Goal: Task Accomplishment & Management: Manage account settings

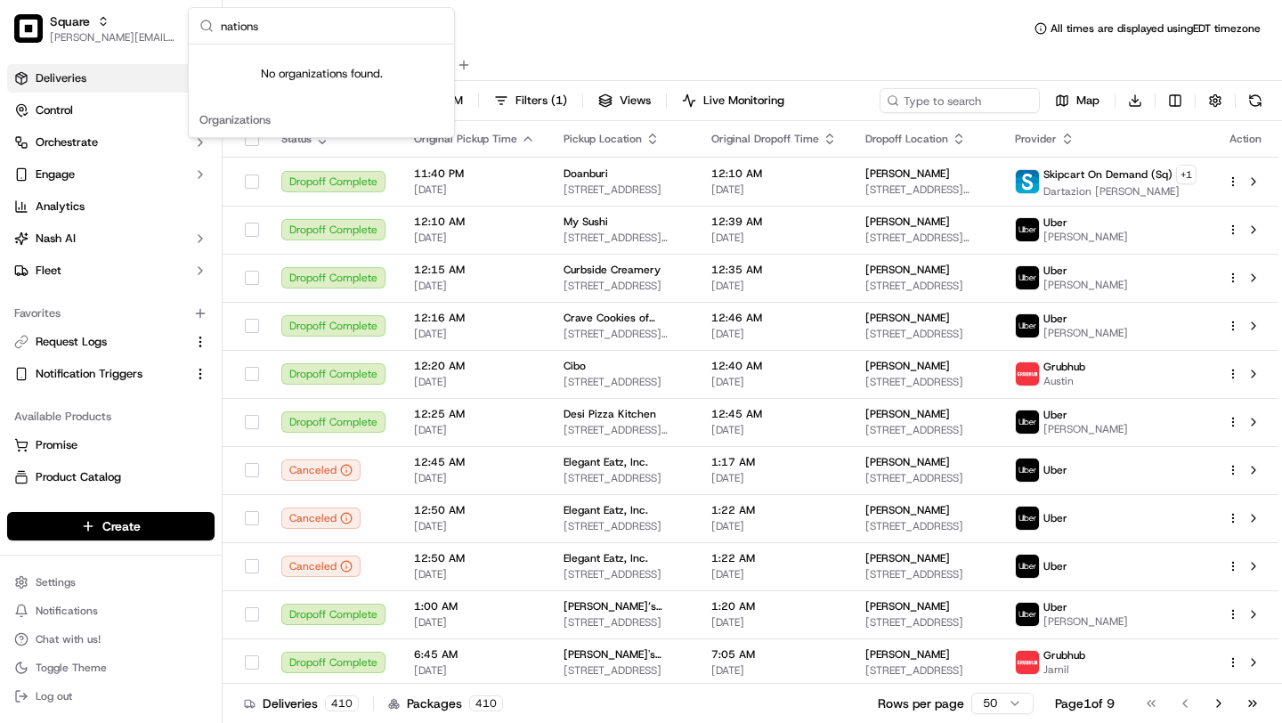
type input "nation"
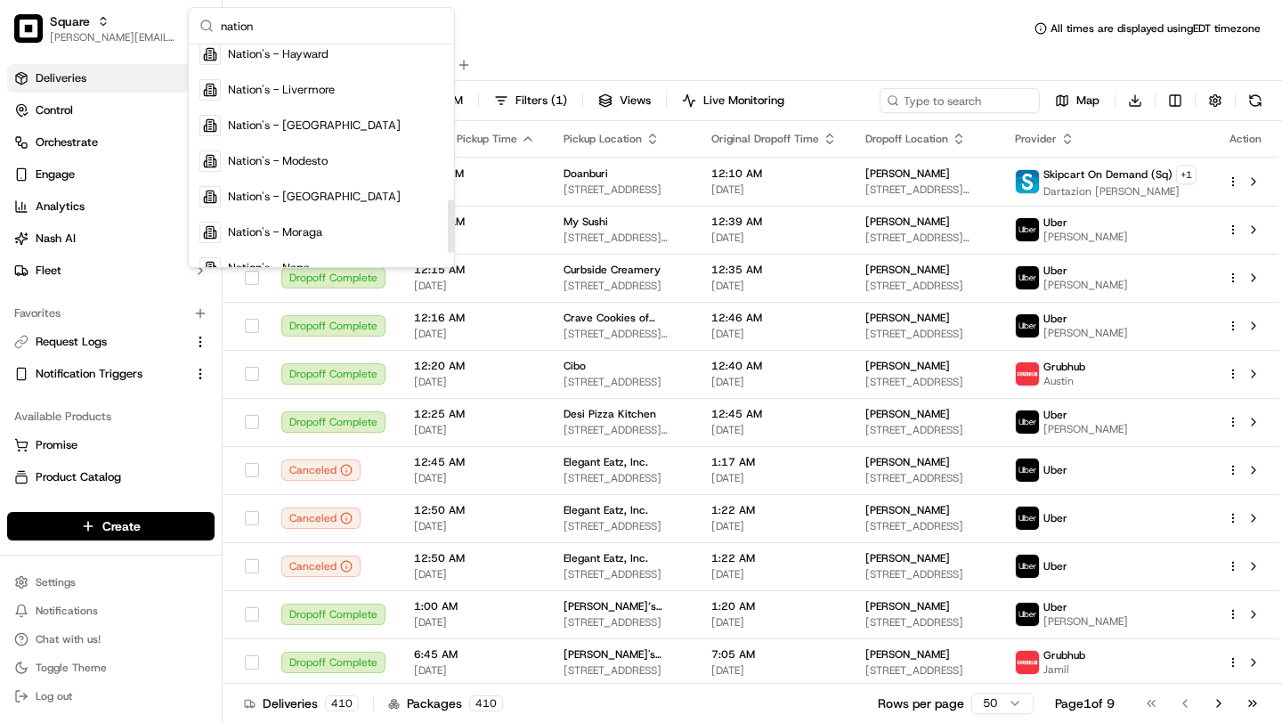
scroll to position [701, 0]
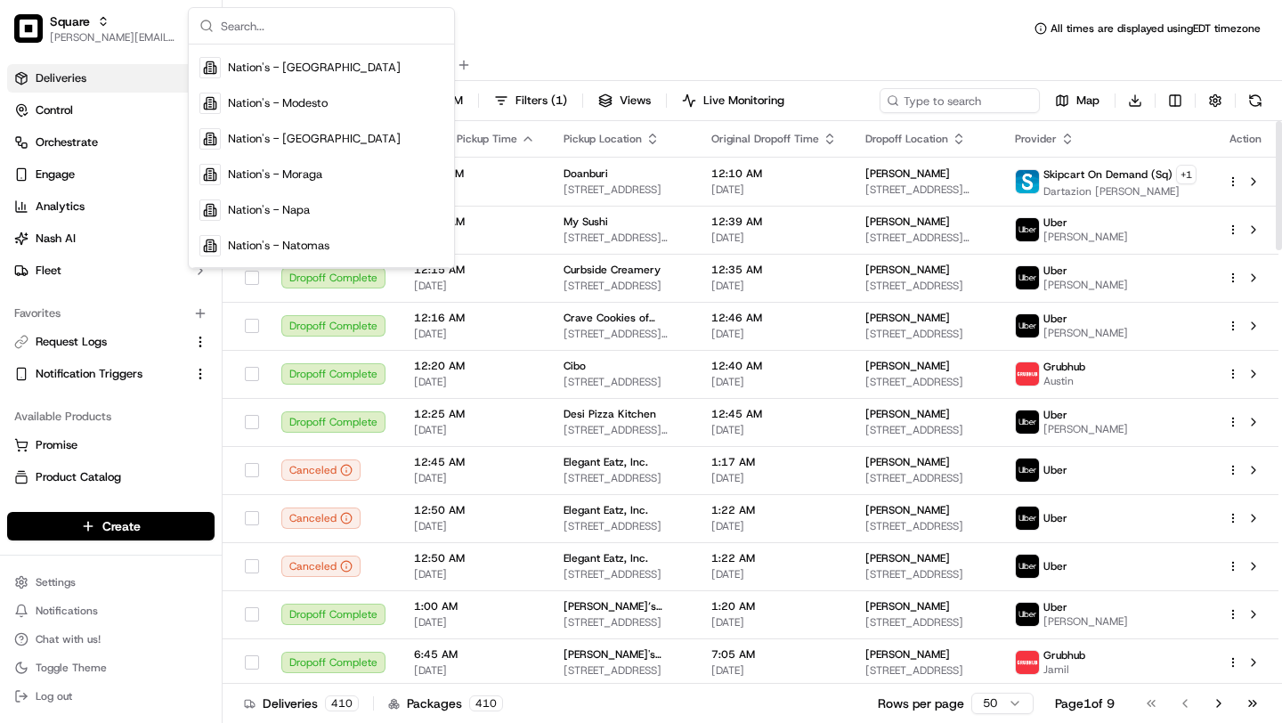
click at [696, 50] on div "All Assigned Flagged" at bounding box center [752, 65] width 1059 height 31
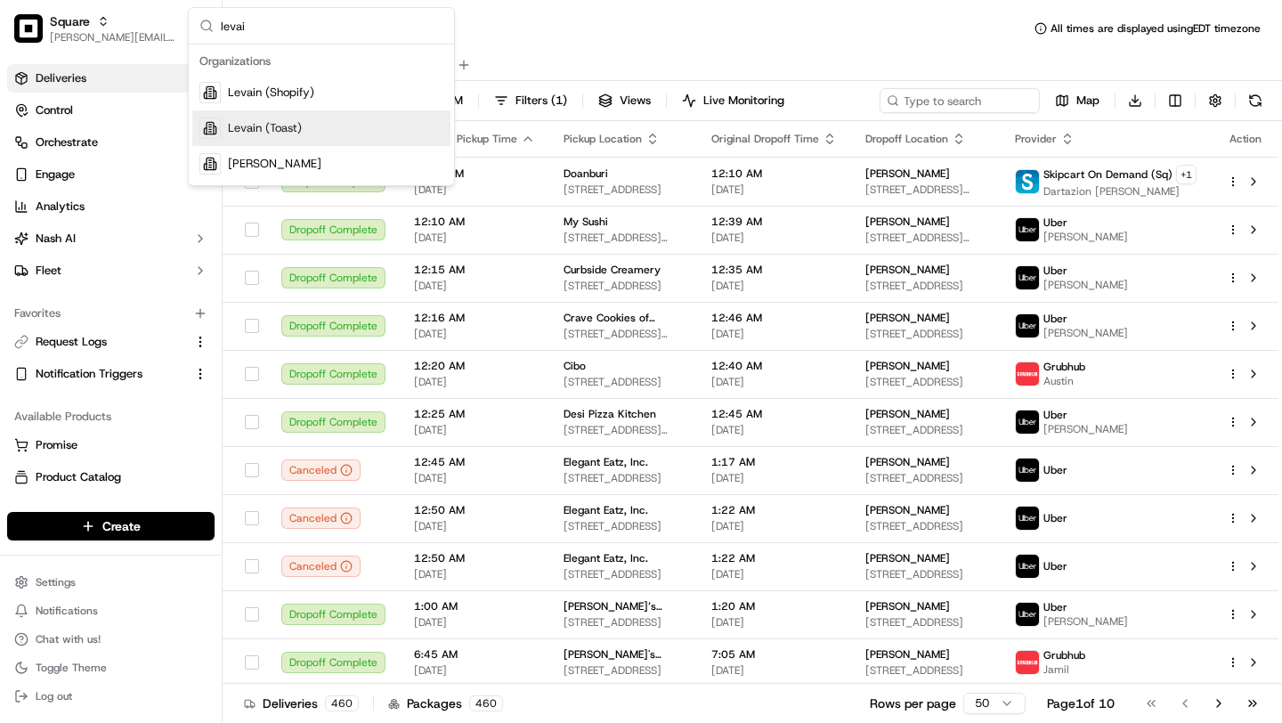
type input "levai"
click at [268, 139] on div "Levain (Toast)" at bounding box center [321, 128] width 258 height 36
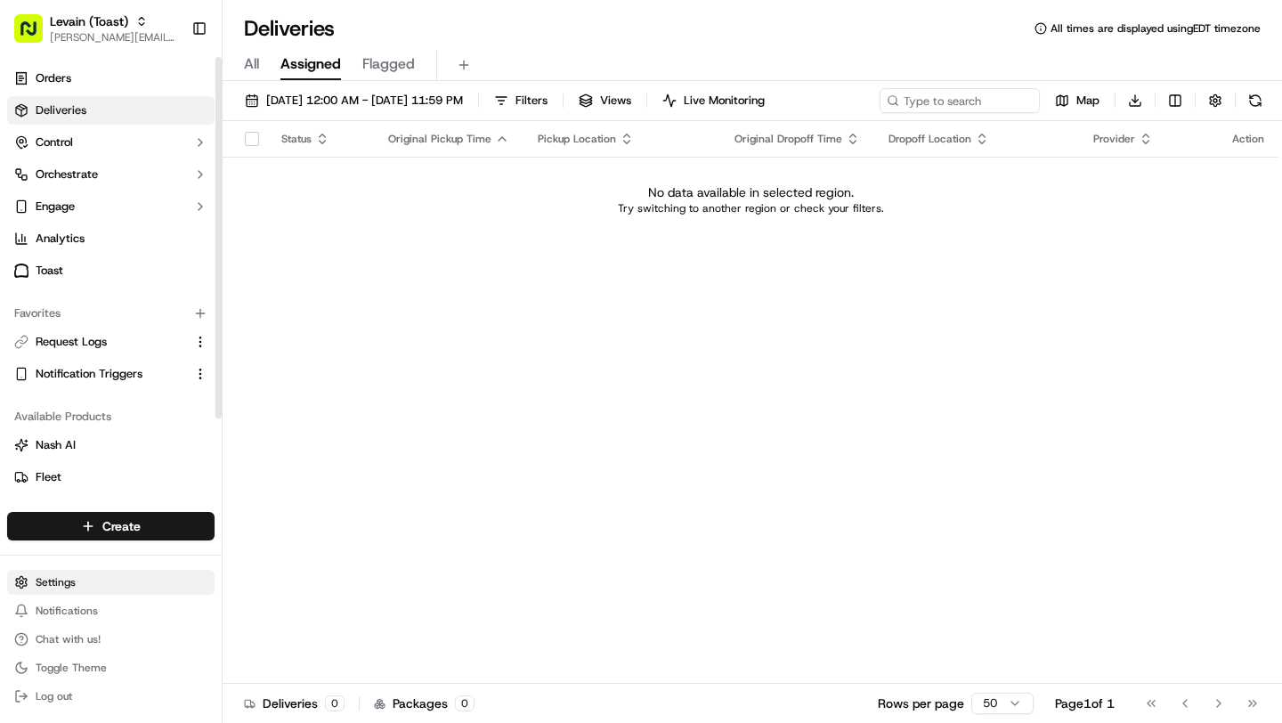
click at [76, 580] on html "Levain (Toast) brittany@usenash.com Toggle Sidebar Orders Deliveries Control Or…" at bounding box center [641, 361] width 1282 height 723
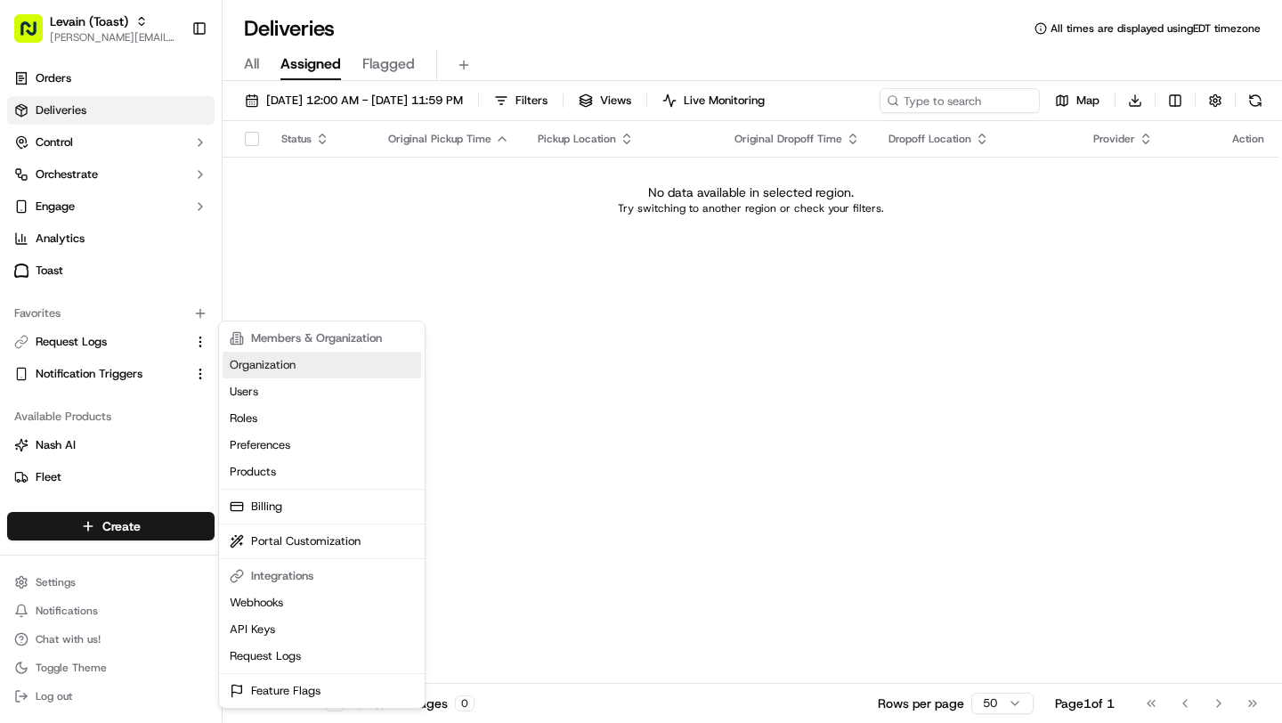
click at [297, 367] on link "Organization" at bounding box center [322, 365] width 198 height 27
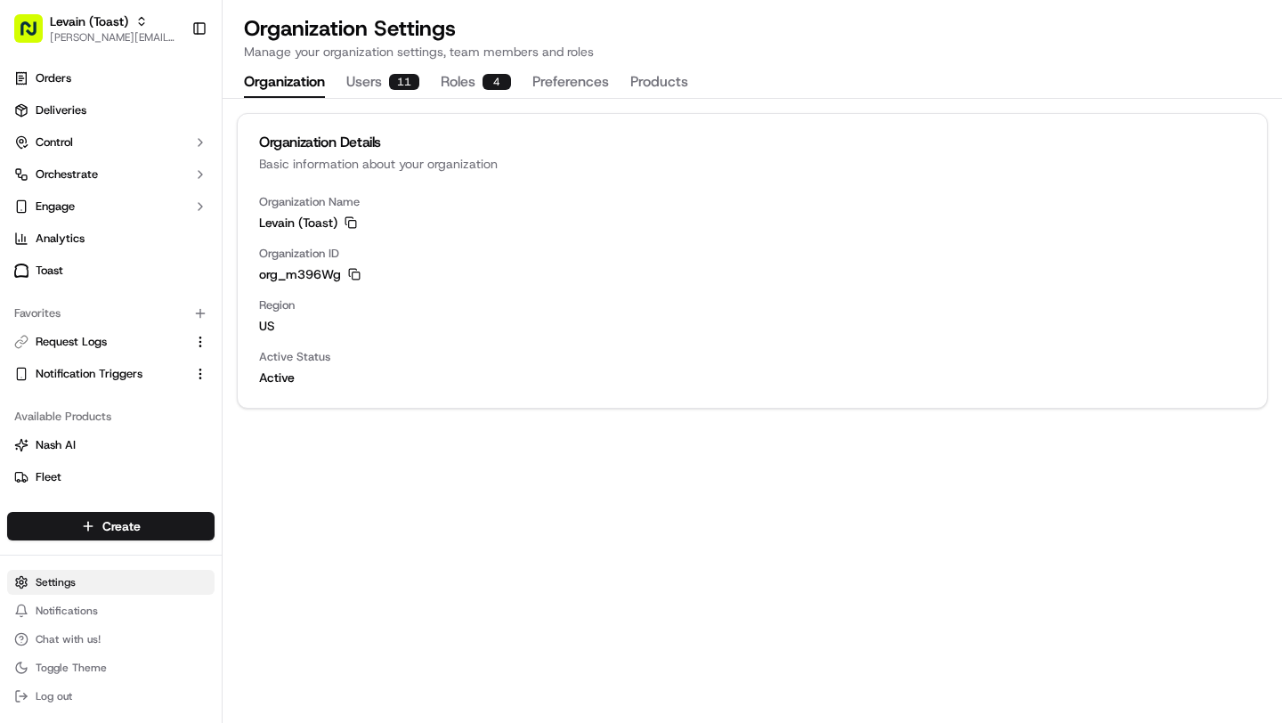
click at [67, 585] on html "Levain (Toast) brittany@usenash.com Toggle Sidebar Orders Deliveries Control Or…" at bounding box center [641, 361] width 1282 height 723
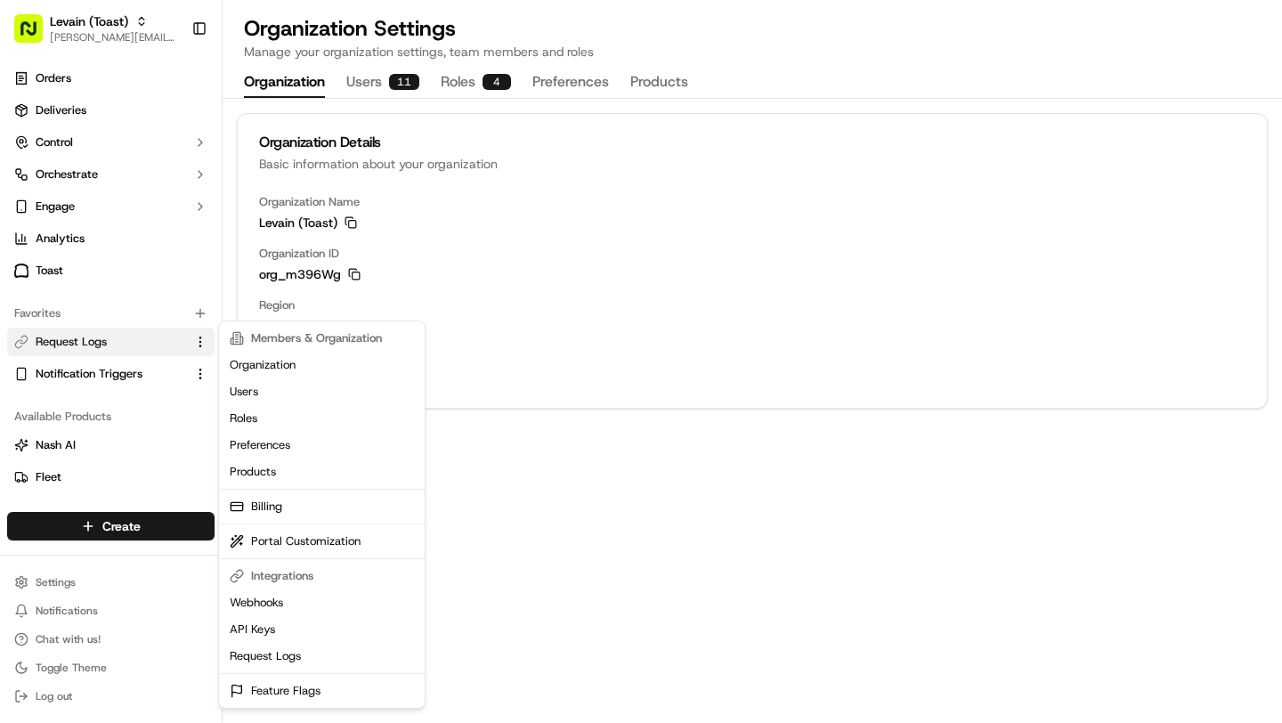
click at [147, 342] on html "Levain (Toast) brittany@usenash.com Toggle Sidebar Orders Deliveries Control Or…" at bounding box center [641, 361] width 1282 height 723
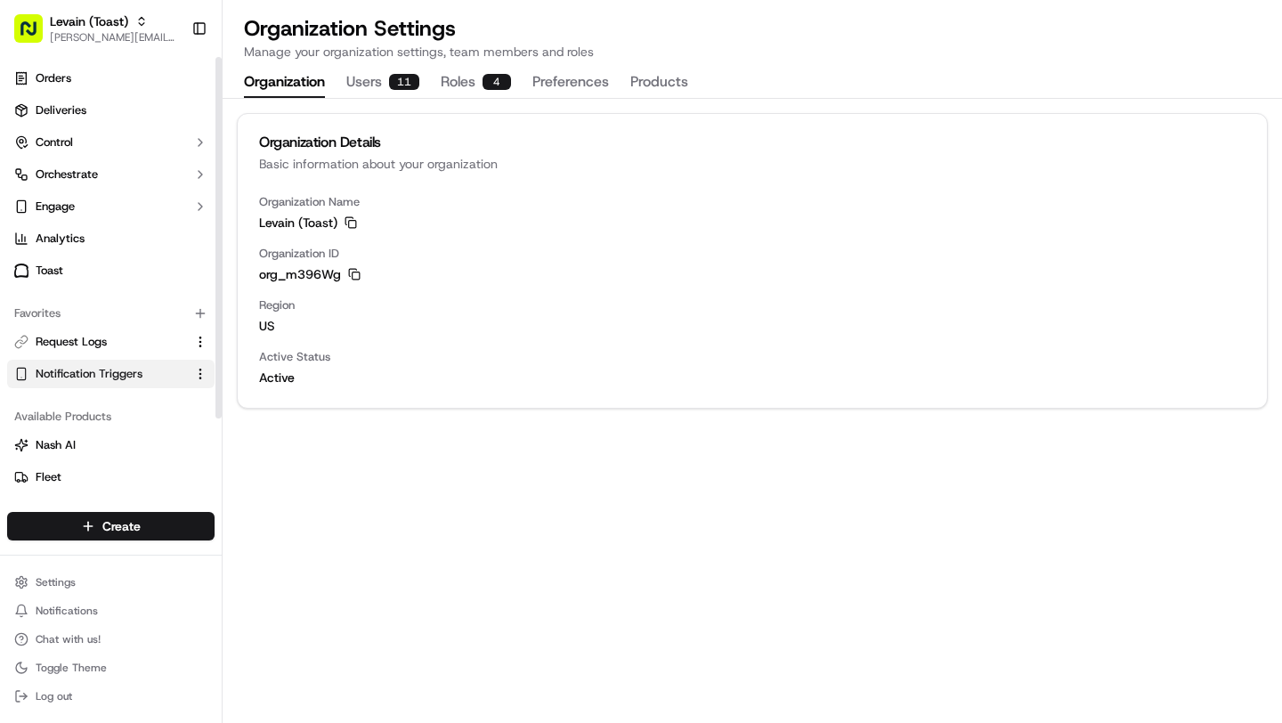
click at [146, 370] on link "Notification Triggers" at bounding box center [100, 374] width 172 height 16
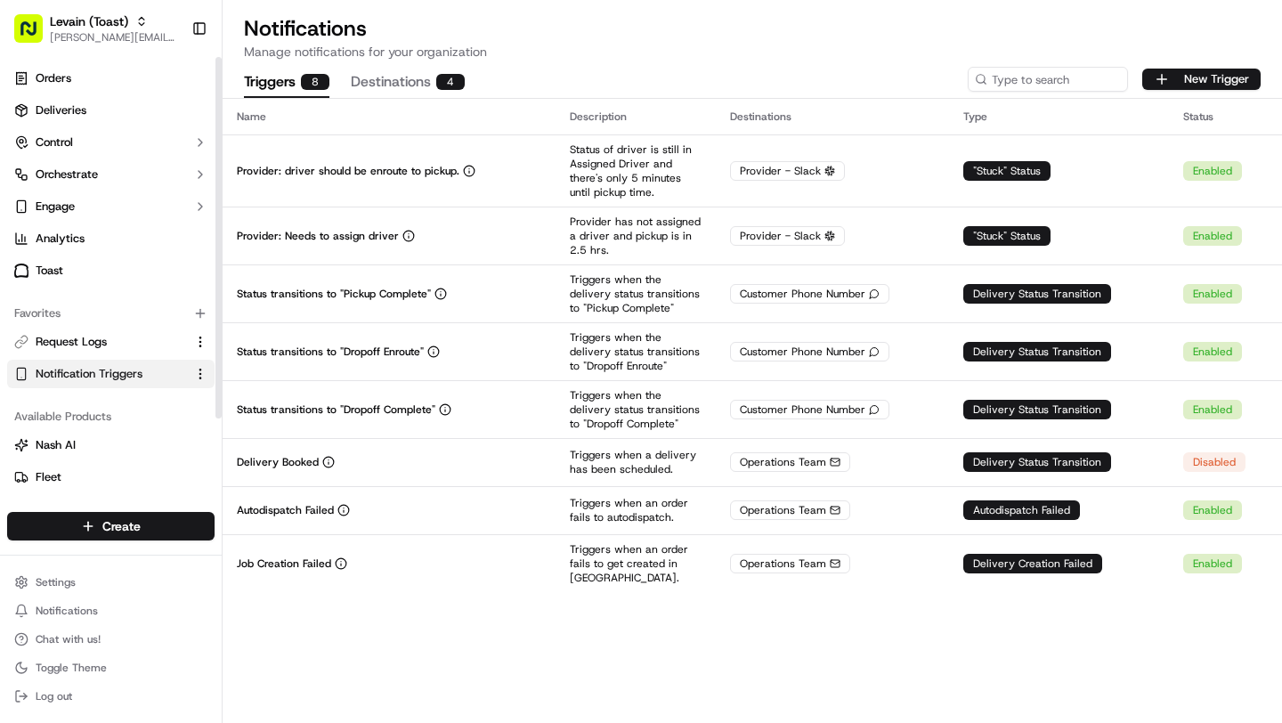
click at [413, 73] on button "Destinations 4" at bounding box center [408, 83] width 114 height 30
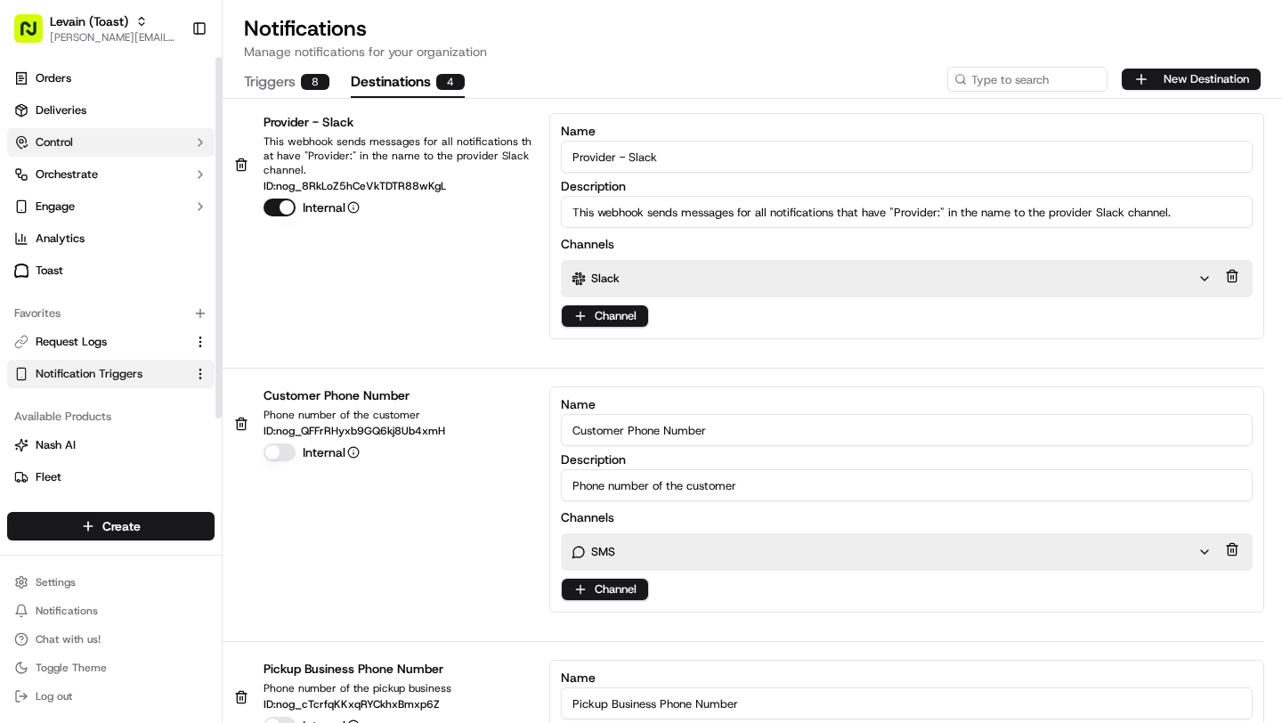
click at [75, 145] on button "Control" at bounding box center [110, 142] width 207 height 28
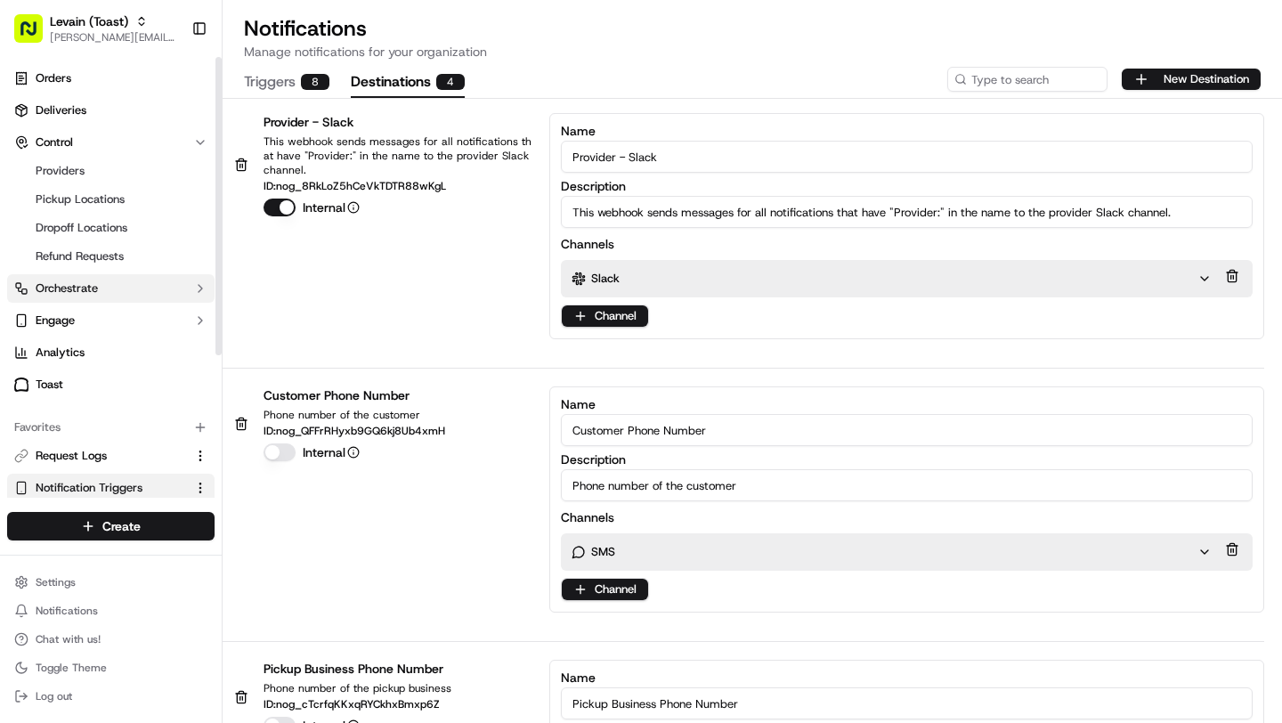
click at [73, 285] on span "Orchestrate" at bounding box center [67, 288] width 62 height 16
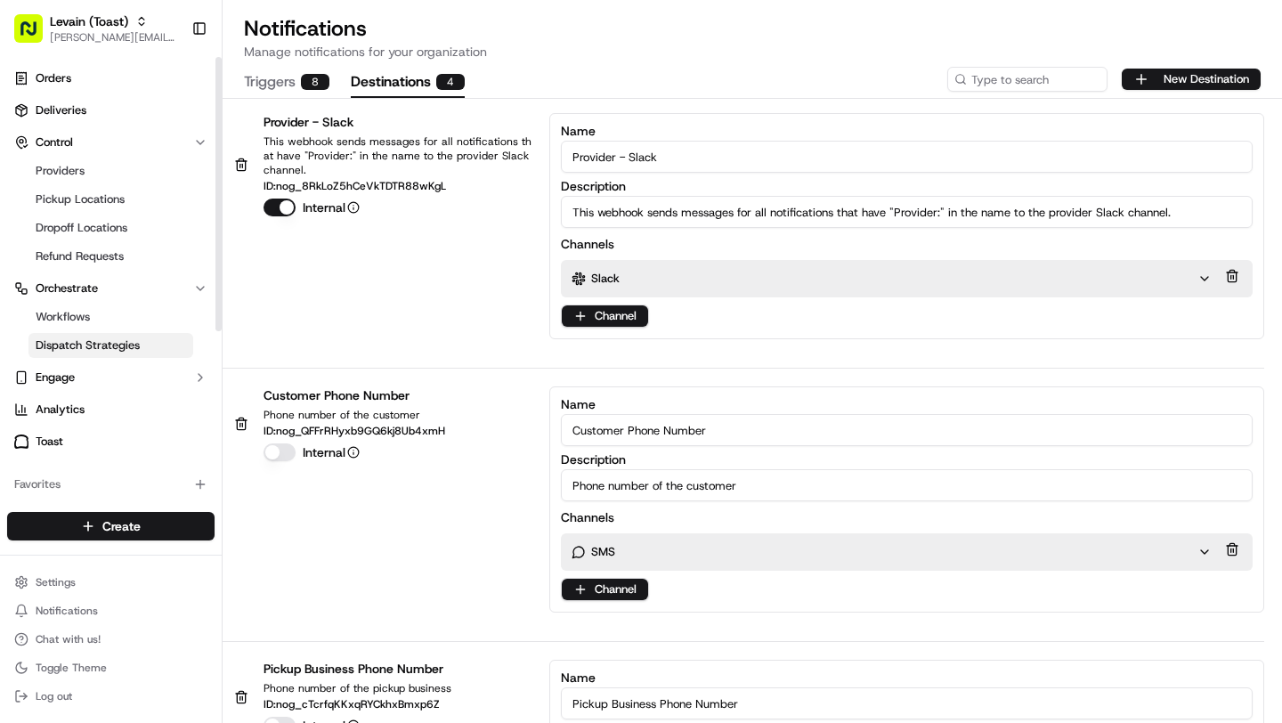
click at [71, 345] on span "Dispatch Strategies" at bounding box center [88, 345] width 104 height 16
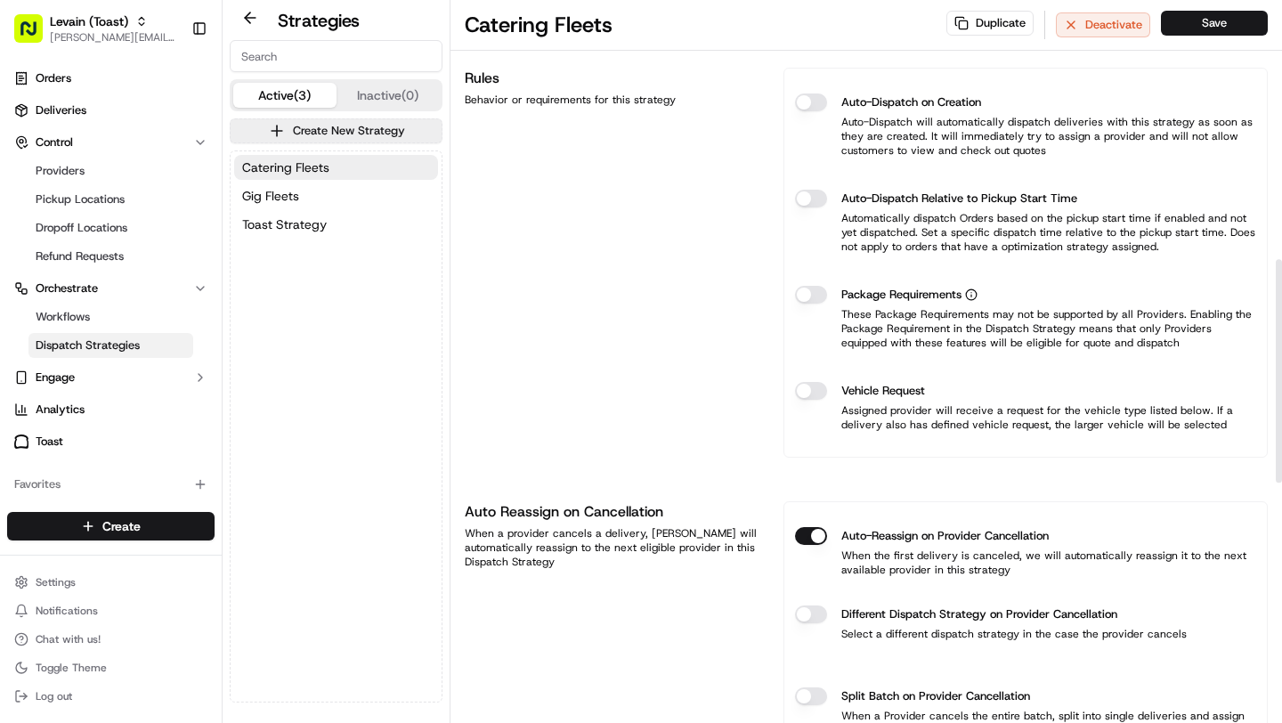
scroll to position [887, 0]
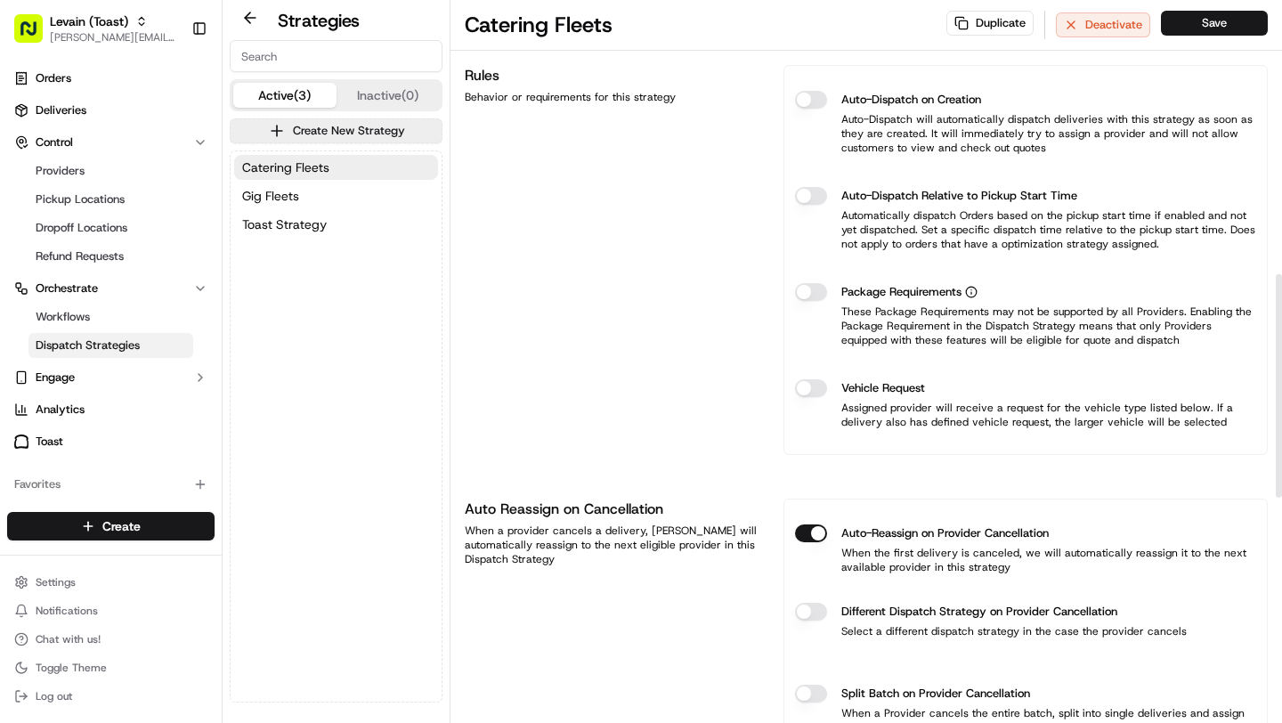
click at [814, 290] on button "Package Requirements" at bounding box center [811, 292] width 32 height 18
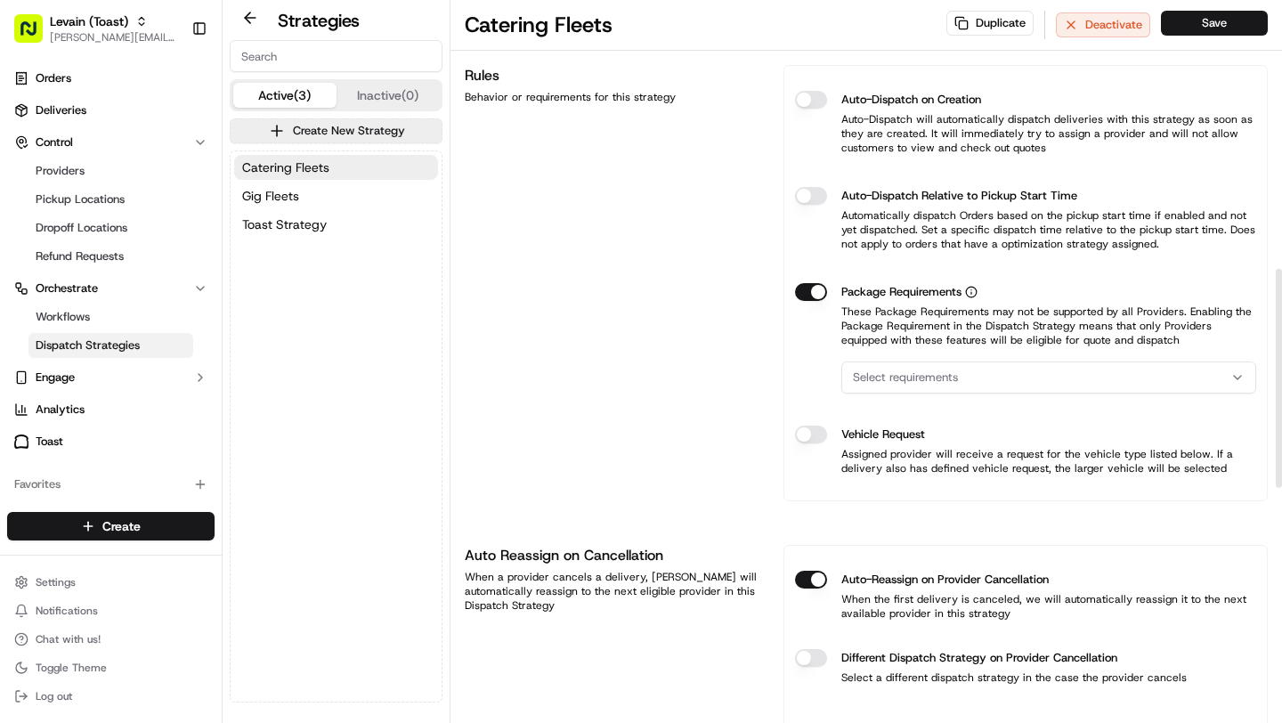
click at [939, 370] on span "Select requirements" at bounding box center [905, 377] width 105 height 16
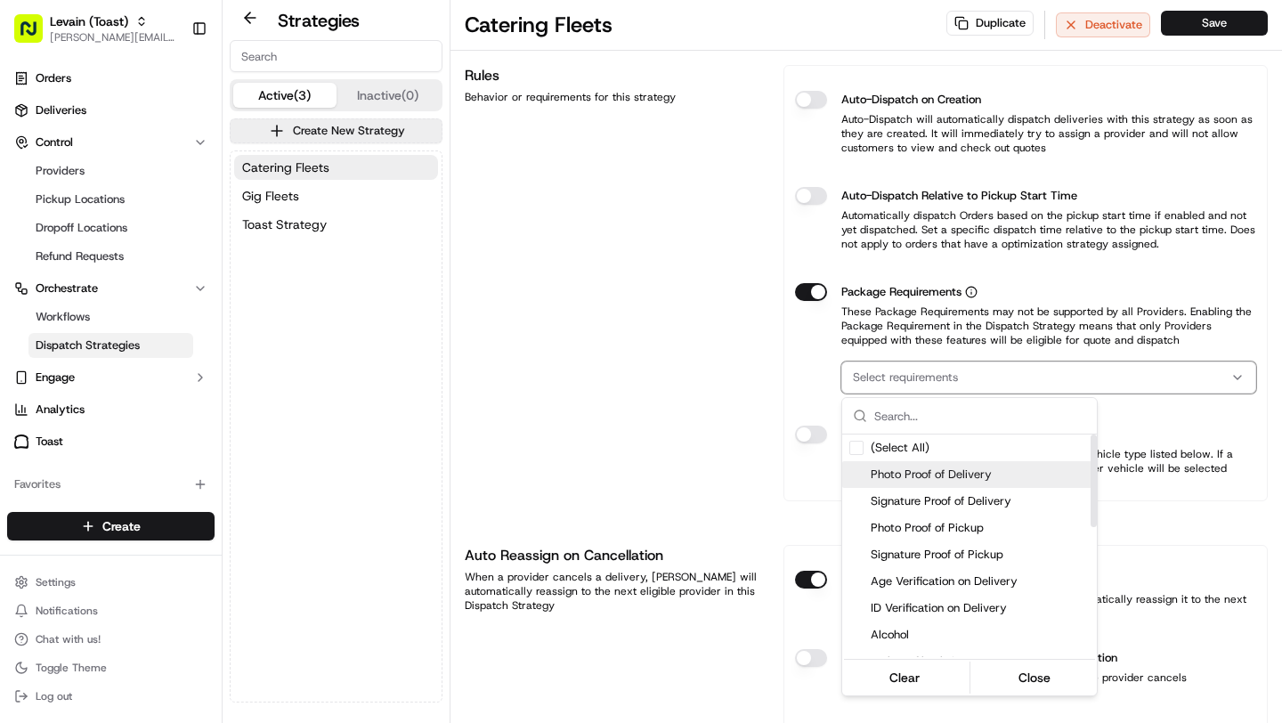
click at [944, 478] on span "Photo Proof of Delivery" at bounding box center [979, 474] width 219 height 16
click at [742, 397] on html "Levain (Toast) brittany@usenash.com Toggle Sidebar Orders Deliveries Control Pr…" at bounding box center [641, 361] width 1282 height 723
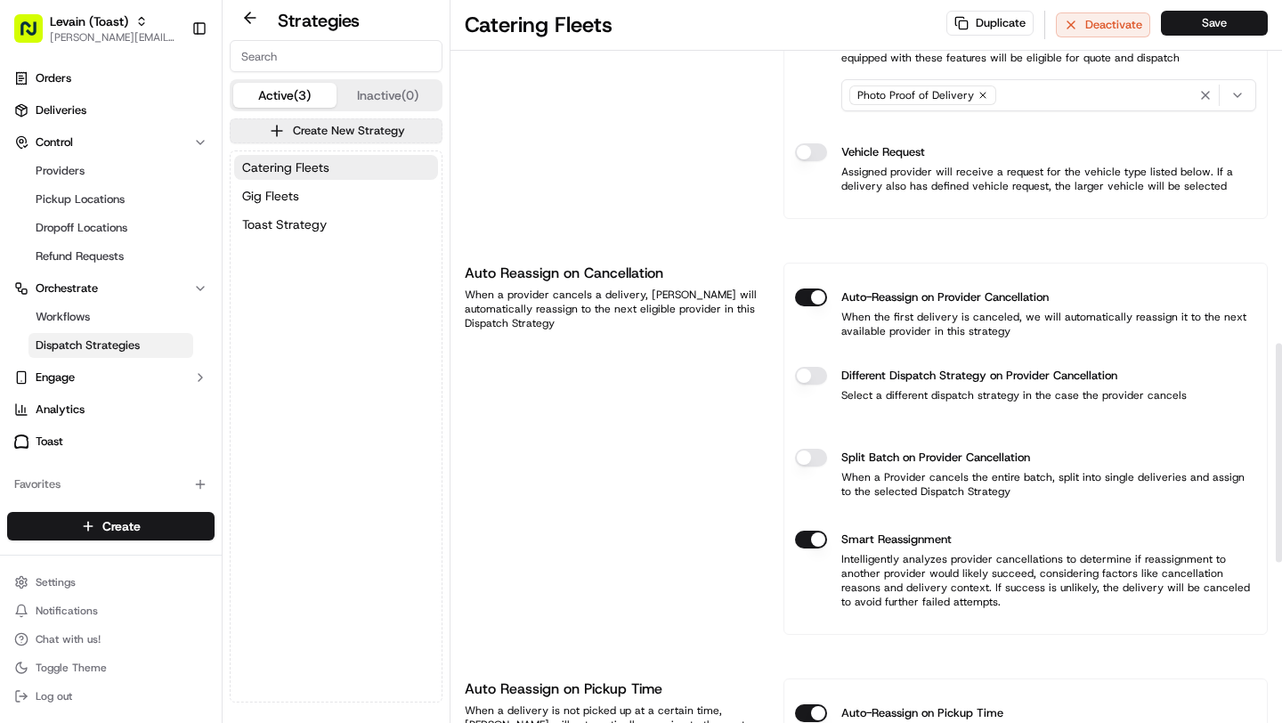
scroll to position [1175, 0]
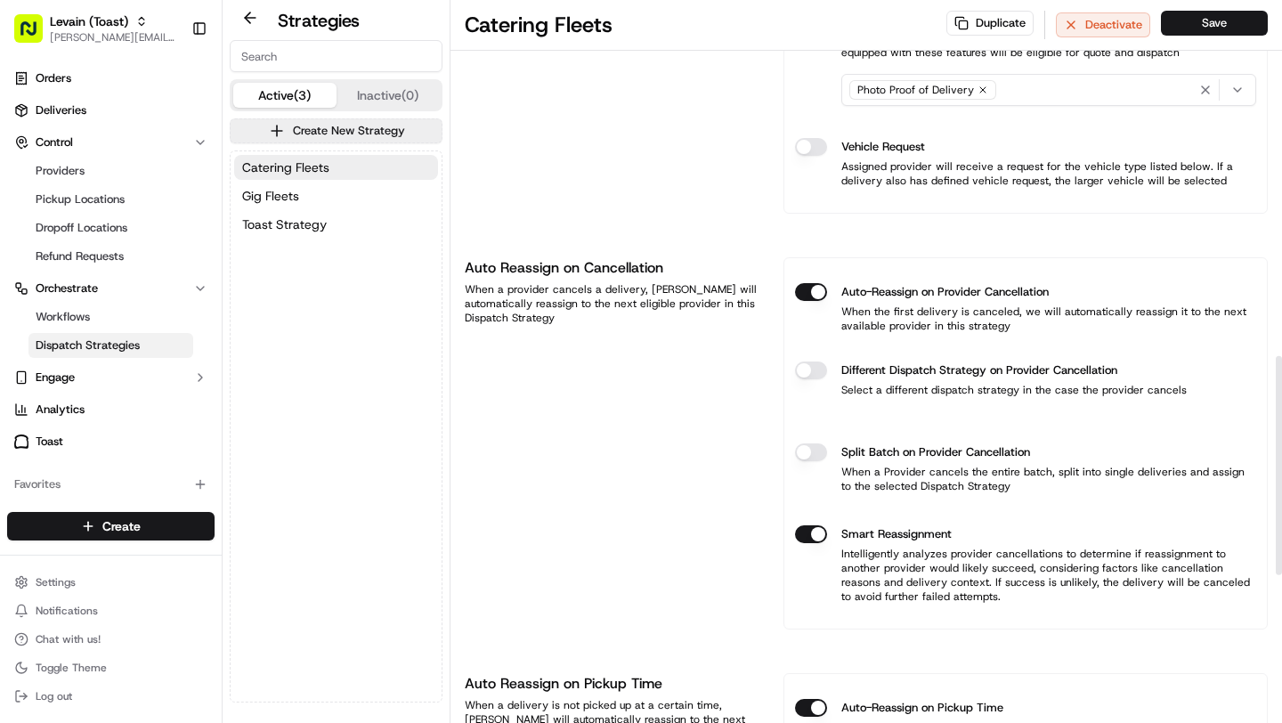
click at [826, 370] on button "Different Dispatch Strategy on Provider Cancellation" at bounding box center [811, 370] width 32 height 18
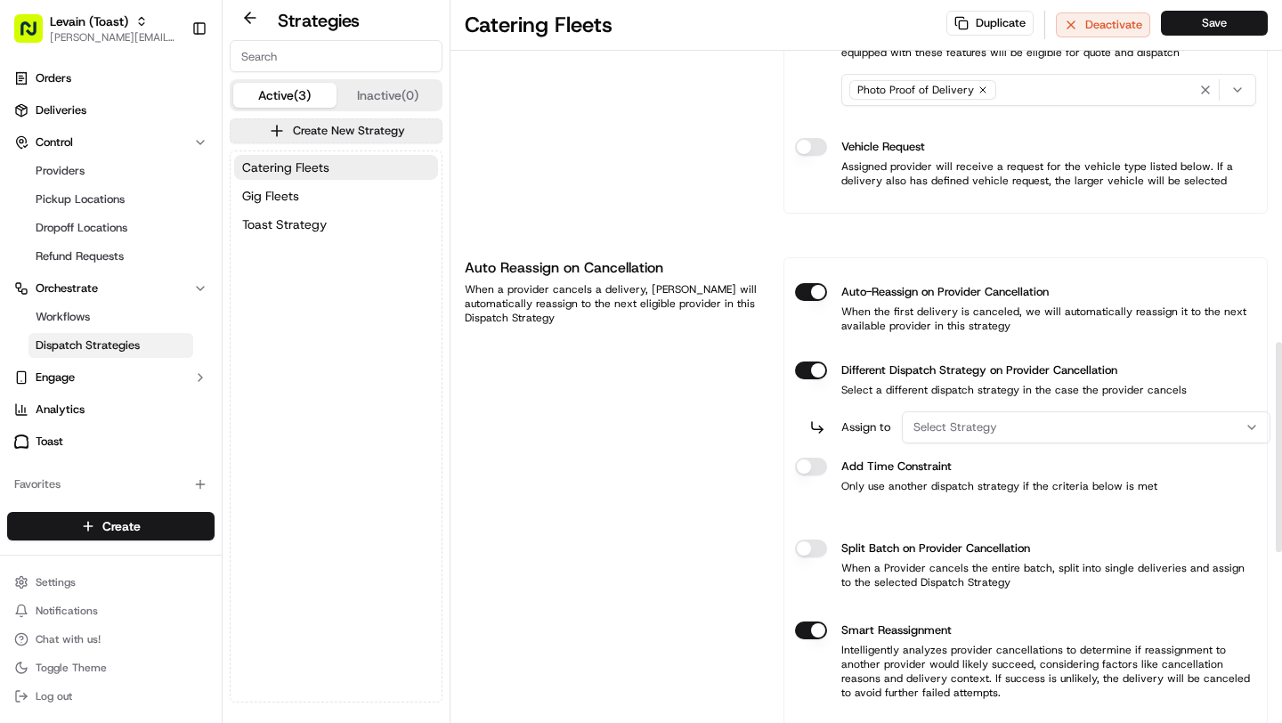
click at [989, 432] on span "Select Strategy" at bounding box center [955, 427] width 84 height 16
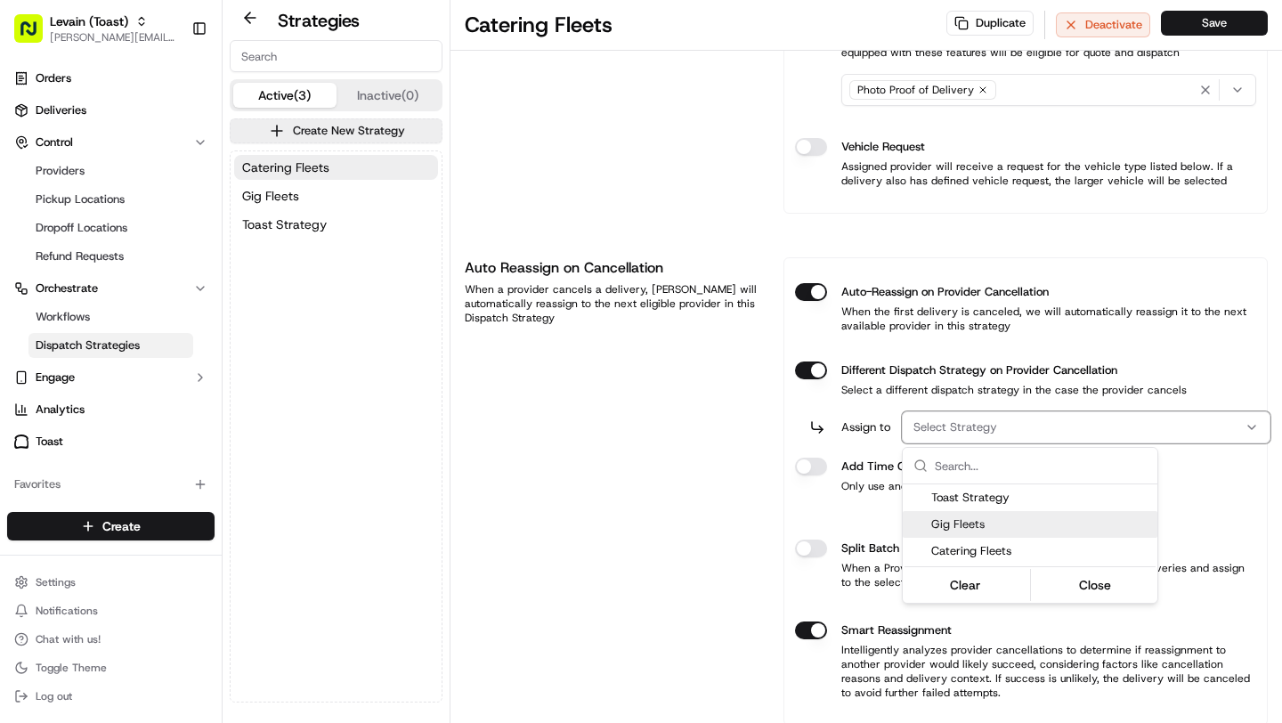
click at [979, 529] on span "Gig Fleets" at bounding box center [1040, 524] width 219 height 16
click at [809, 466] on html "Levain (Toast) brittany@usenash.com Toggle Sidebar Orders Deliveries Control Pr…" at bounding box center [641, 361] width 1282 height 723
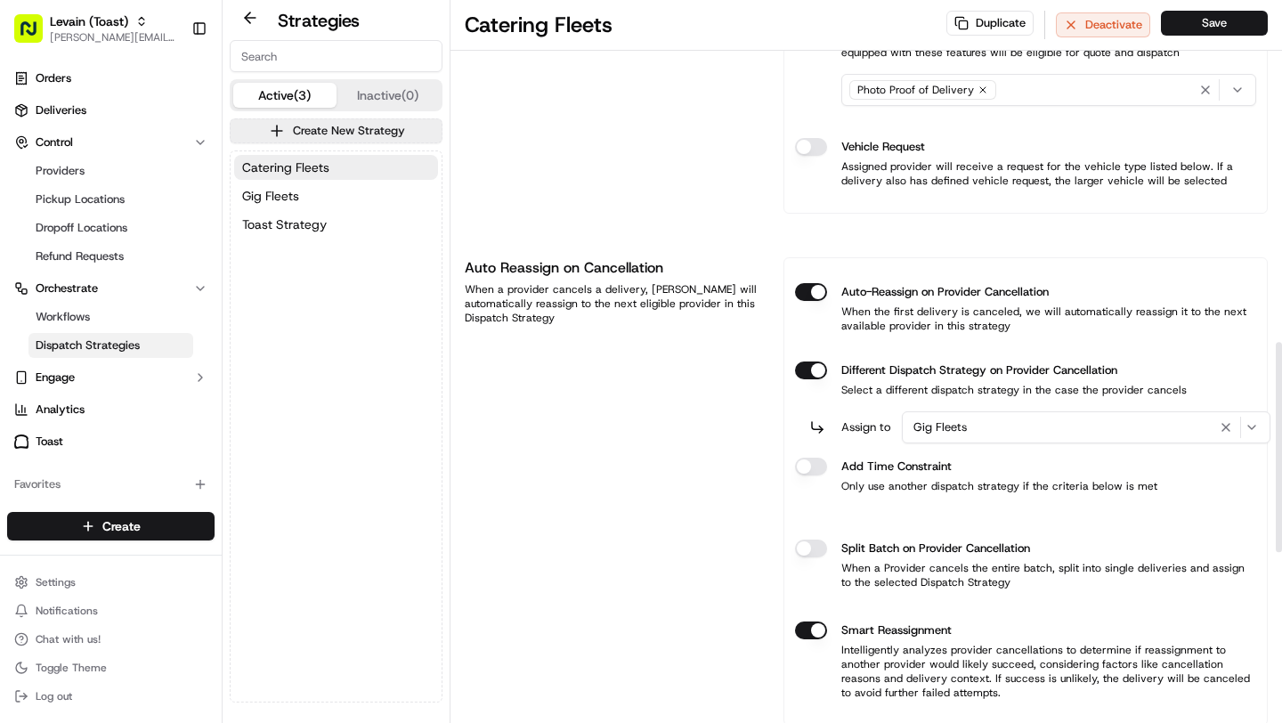
click at [809, 466] on button "Different Dispatch Strategy on Provider Cancellation" at bounding box center [811, 466] width 32 height 18
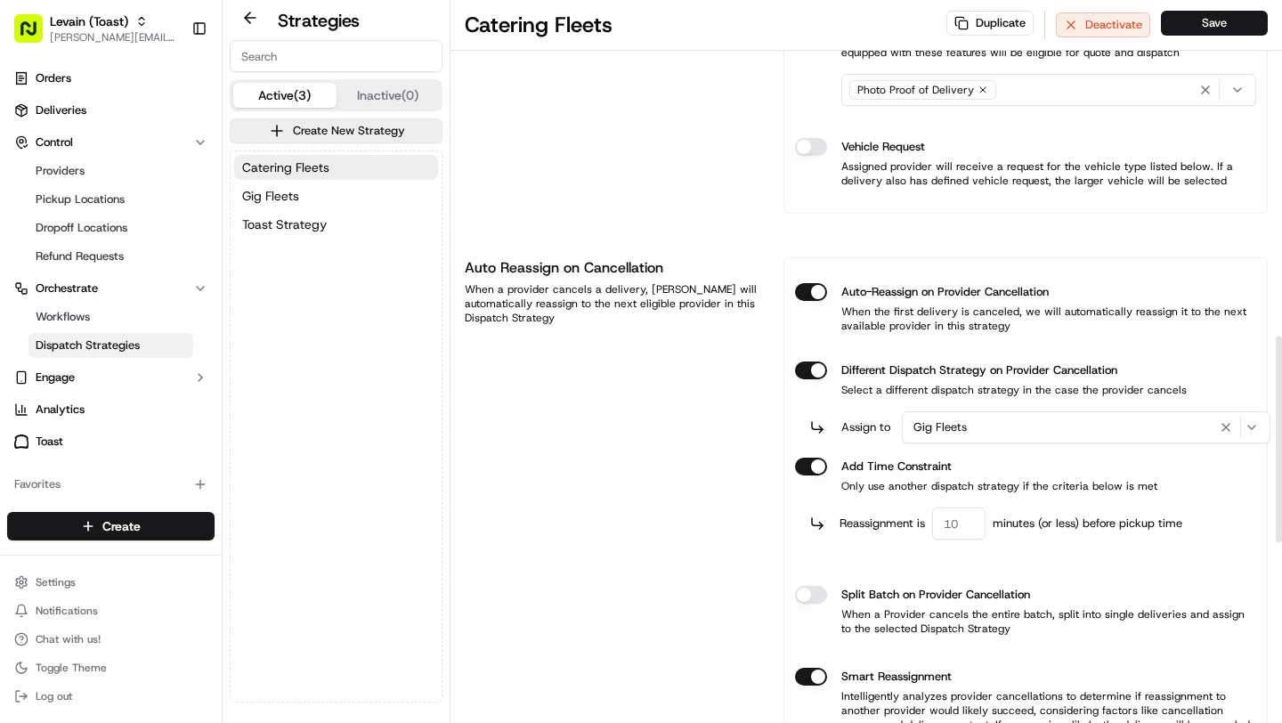
click at [959, 530] on input "number" at bounding box center [958, 523] width 53 height 32
type input "60"
click at [709, 522] on div "Auto Reassign on Cancellation When a provider cancels a delivery, Nash will aut…" at bounding box center [613, 514] width 297 height 514
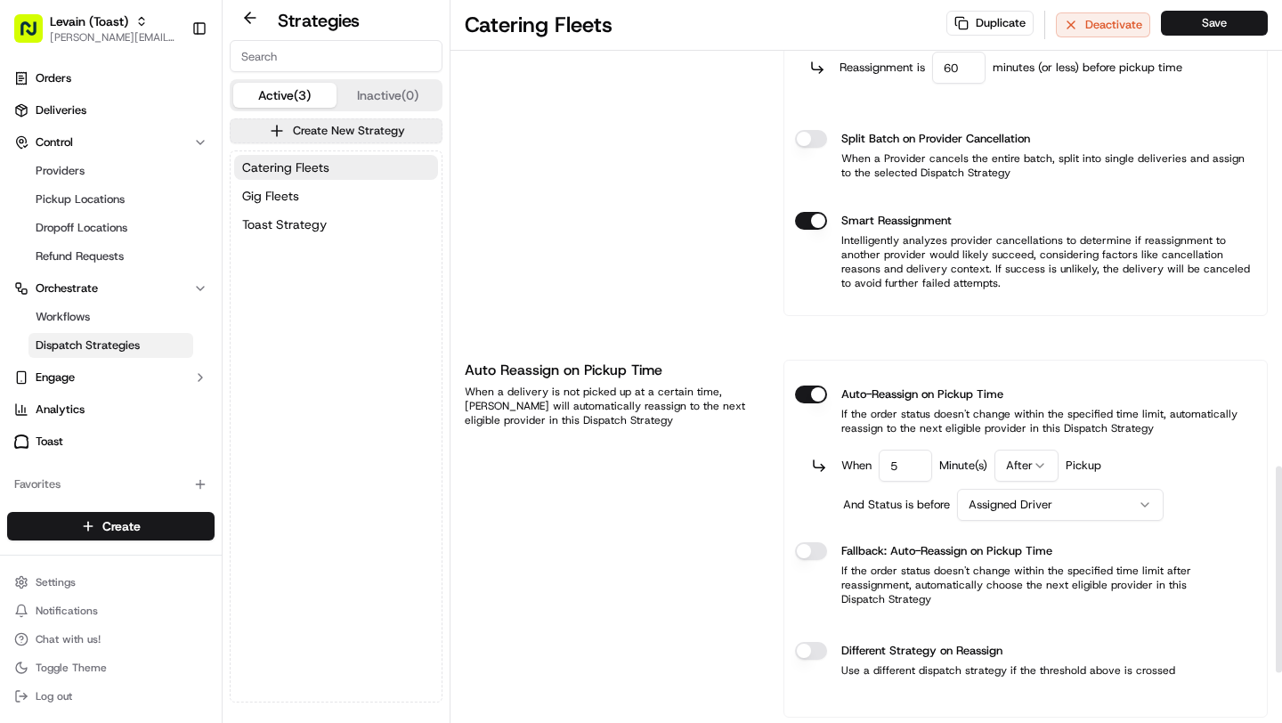
scroll to position [1630, 0]
click at [1015, 470] on html "Levain (Toast) brittany@usenash.com Toggle Sidebar Orders Deliveries Control Pr…" at bounding box center [641, 361] width 1282 height 723
click at [729, 448] on html "Levain (Toast) brittany@usenash.com Toggle Sidebar Orders Deliveries Control Pr…" at bounding box center [641, 361] width 1282 height 723
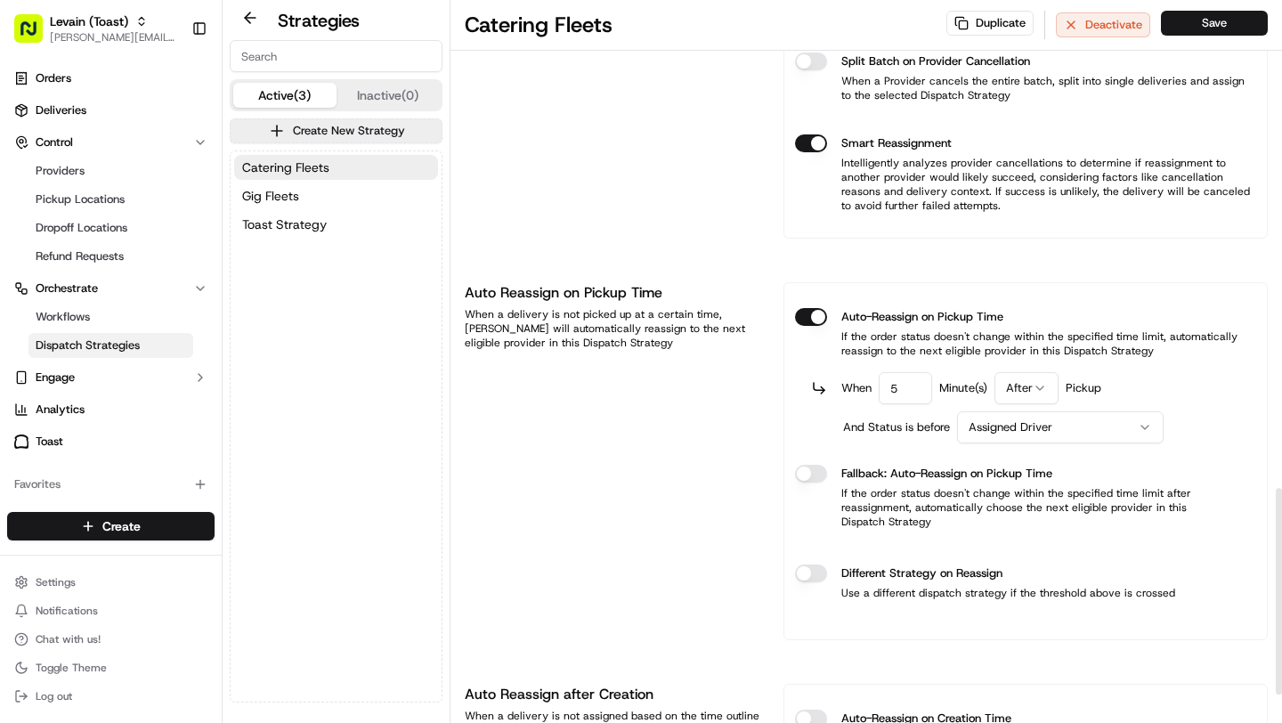
click at [1062, 435] on html "Levain (Toast) brittany@usenash.com Toggle Sidebar Orders Deliveries Control Pr…" at bounding box center [641, 361] width 1282 height 723
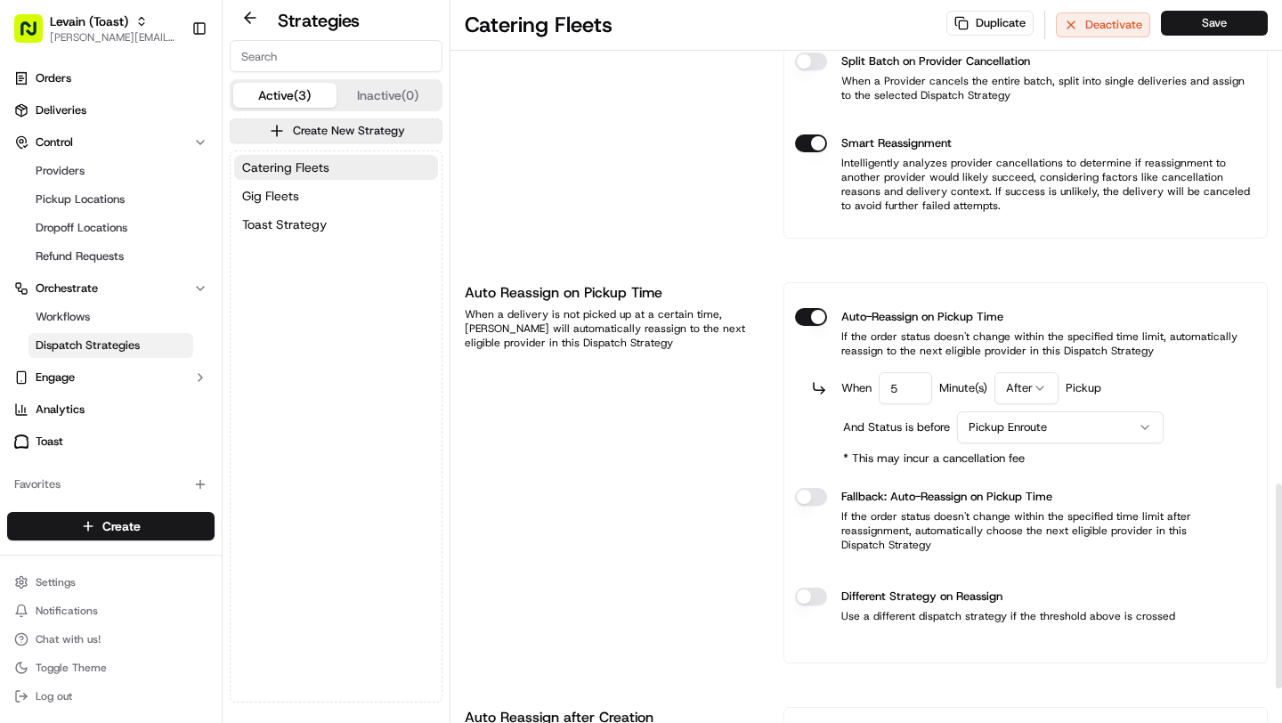
click at [699, 410] on div "Auto Reassign on Pickup Time When a delivery is not picked up at a certain time…" at bounding box center [613, 472] width 297 height 381
click at [1040, 385] on html "Levain (Toast) brittany@usenash.com Toggle Sidebar Orders Deliveries Control Pr…" at bounding box center [641, 361] width 1282 height 723
click at [676, 422] on div "Auto Reassign on Pickup Time When a delivery is not picked up at a certain time…" at bounding box center [613, 472] width 297 height 381
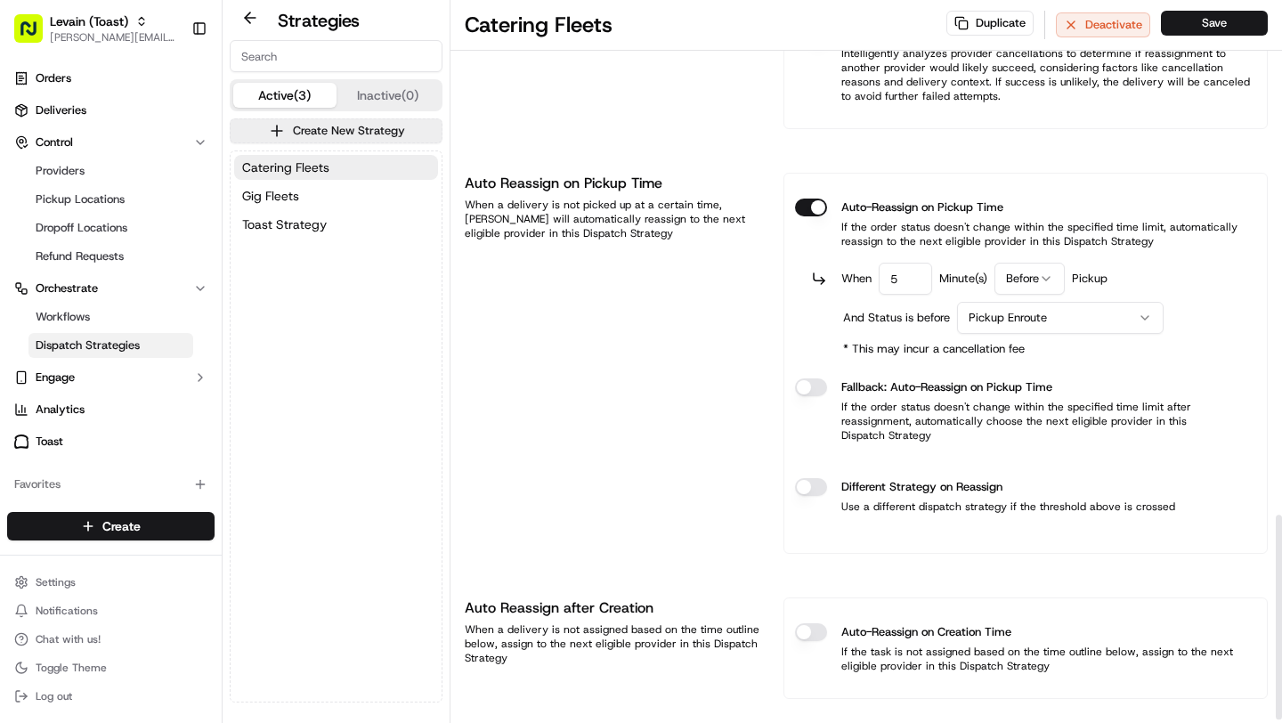
scroll to position [1821, 0]
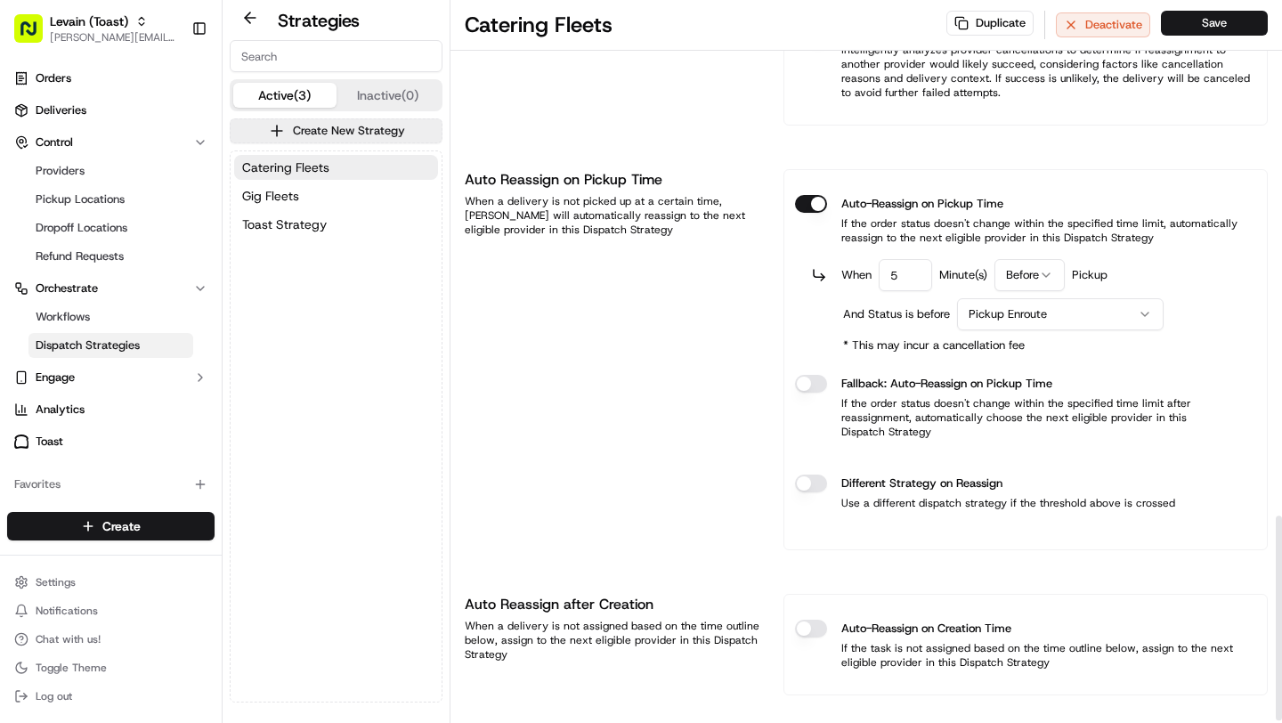
click at [807, 474] on button "Different Strategy on Reassign" at bounding box center [811, 483] width 32 height 18
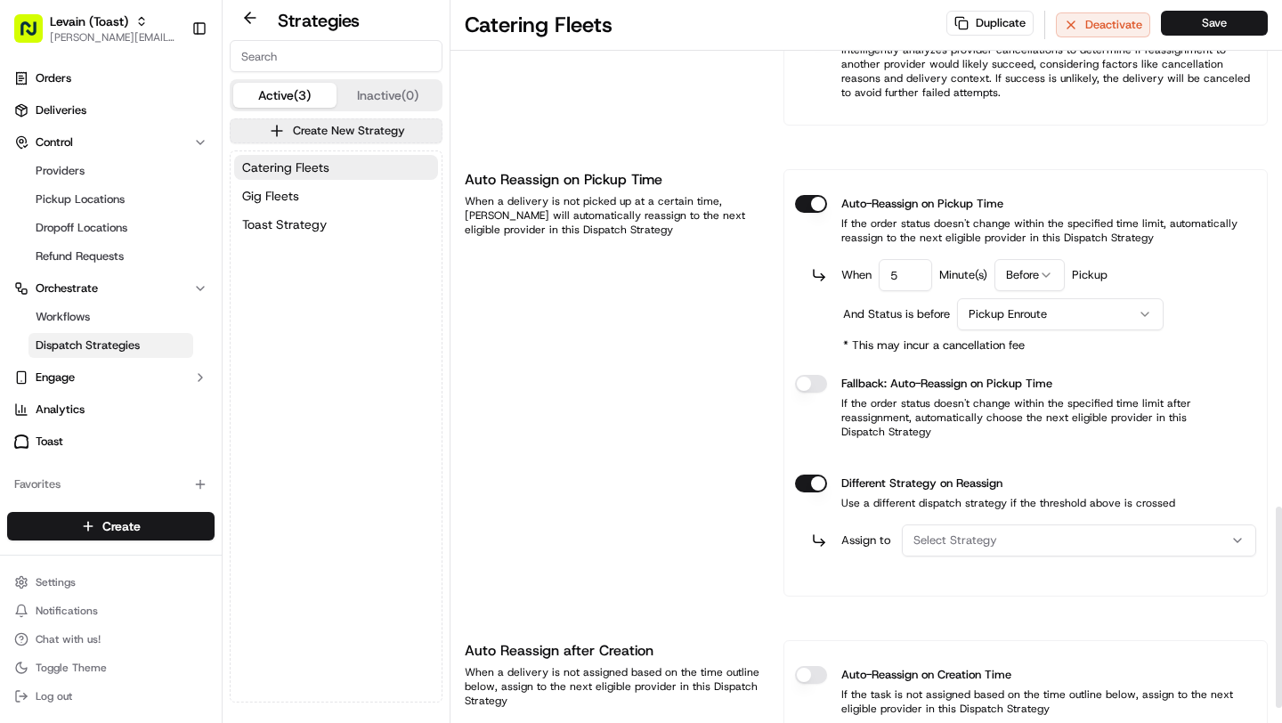
click at [954, 532] on span "Select Strategy" at bounding box center [955, 540] width 84 height 16
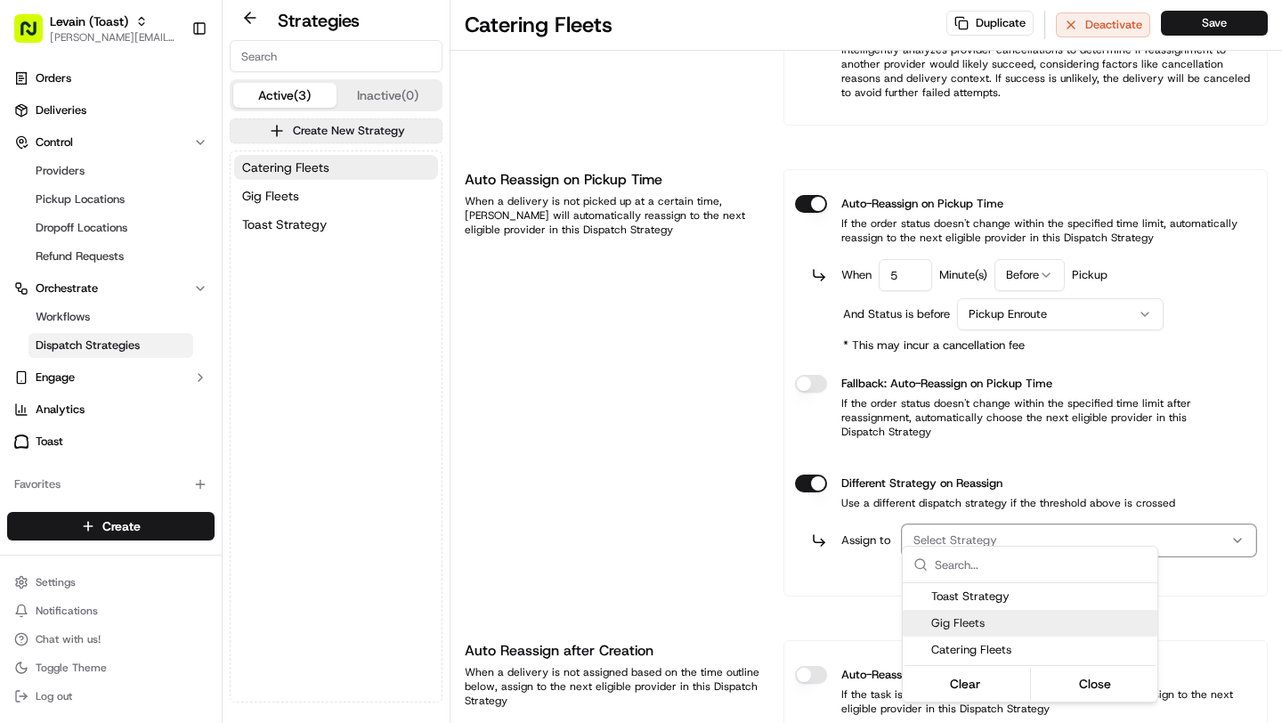
click at [955, 627] on span "Gig Fleets" at bounding box center [1040, 623] width 219 height 16
click at [791, 573] on html "Levain (Toast) brittany@usenash.com Toggle Sidebar Orders Deliveries Control Pr…" at bounding box center [641, 361] width 1282 height 723
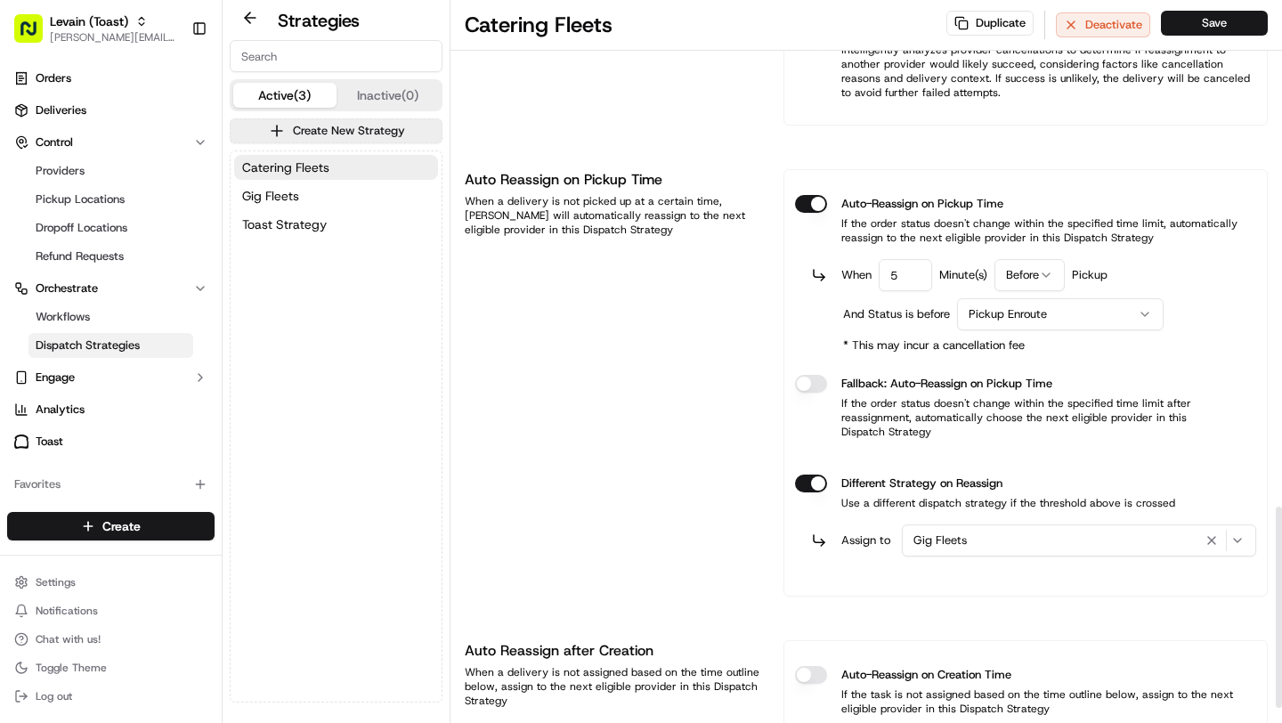
scroll to position [1876, 0]
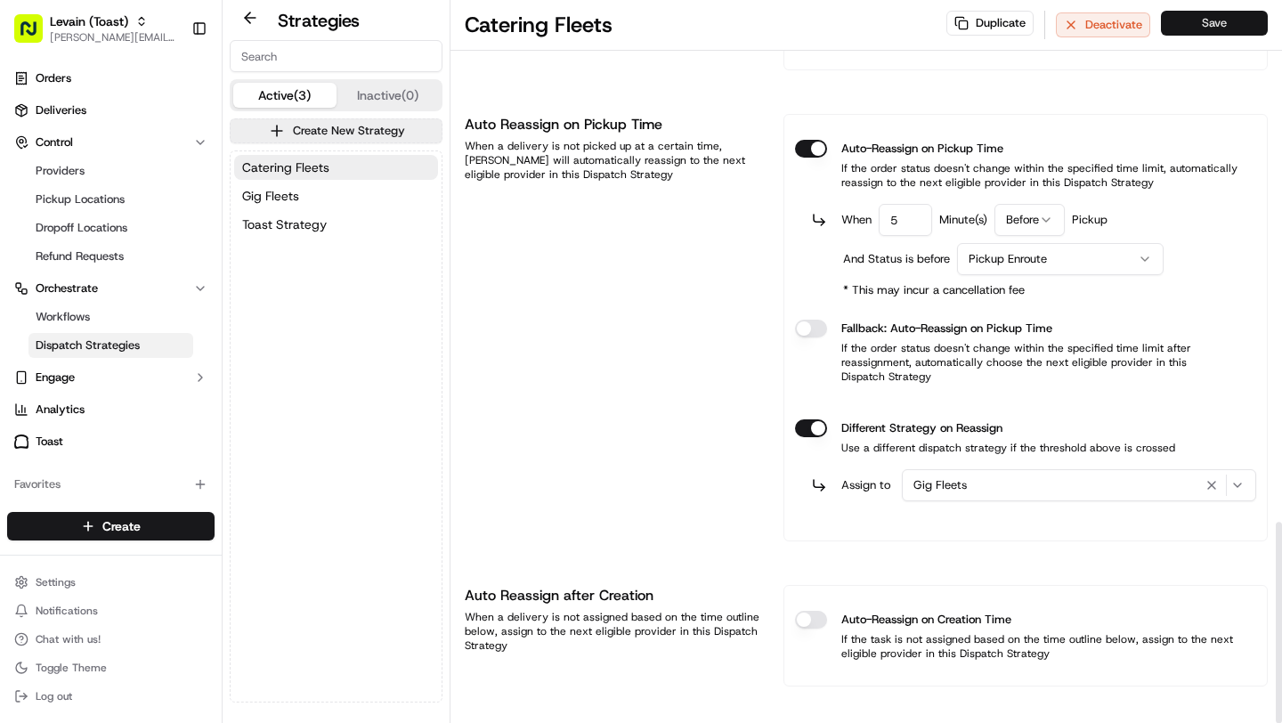
click at [1222, 16] on button "Save" at bounding box center [1214, 23] width 107 height 25
click at [307, 192] on button "Gig Fleets" at bounding box center [336, 195] width 204 height 25
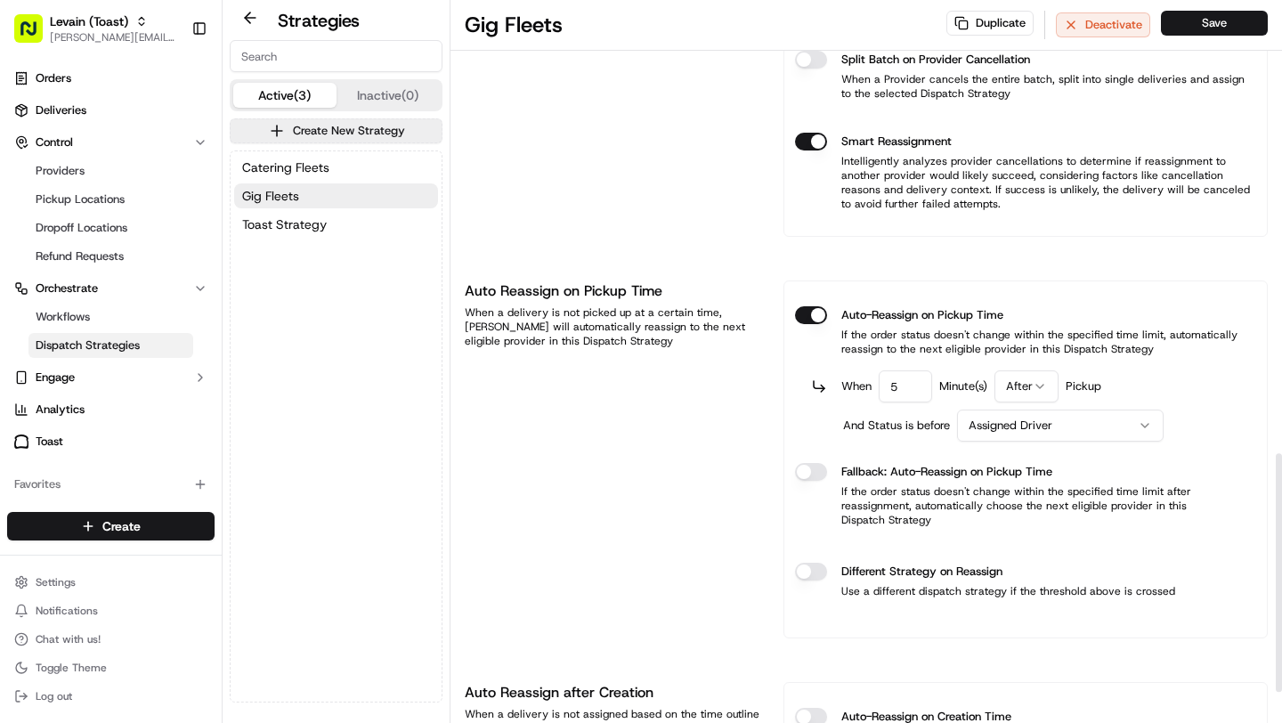
scroll to position [1376, 0]
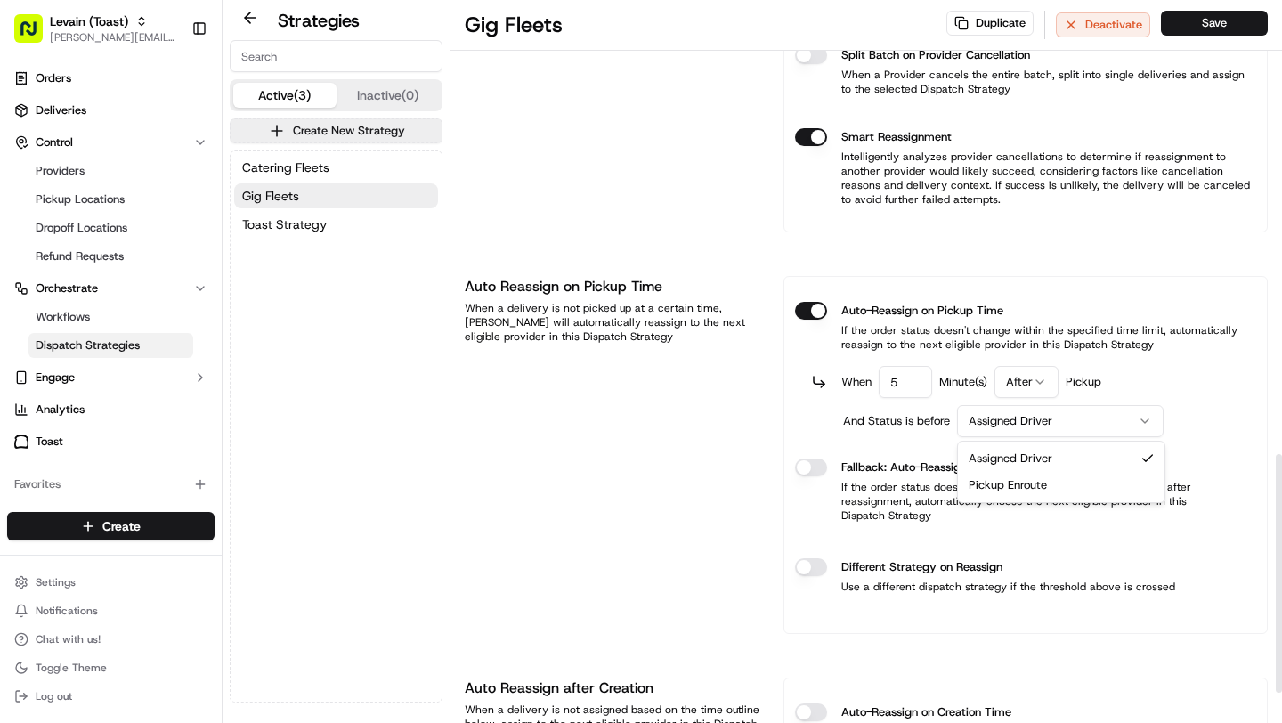
click at [1038, 423] on html "Levain (Toast) brittany@usenash.com Toggle Sidebar Orders Deliveries Control Pr…" at bounding box center [641, 361] width 1282 height 723
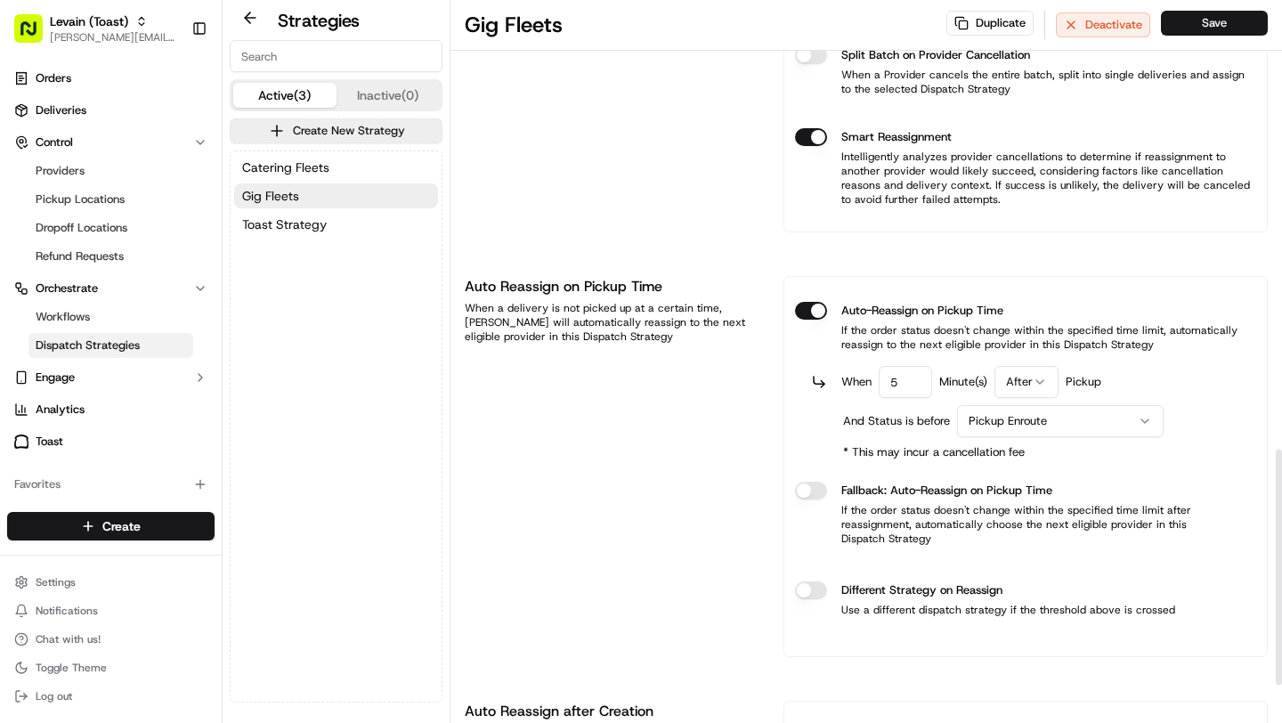
click at [726, 482] on div "Auto Reassign on Pickup Time When a delivery is not picked up at a certain time…" at bounding box center [613, 466] width 297 height 381
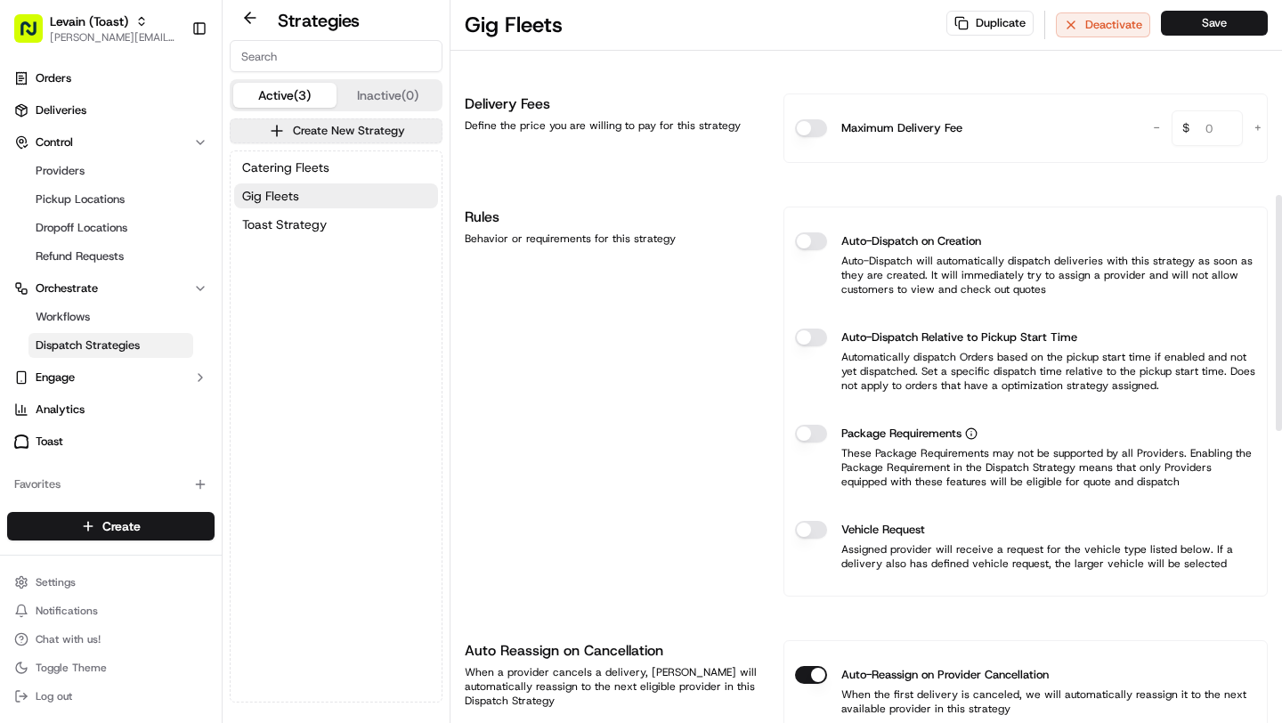
scroll to position [598, 0]
click at [813, 433] on button "Package Requirements" at bounding box center [811, 432] width 32 height 18
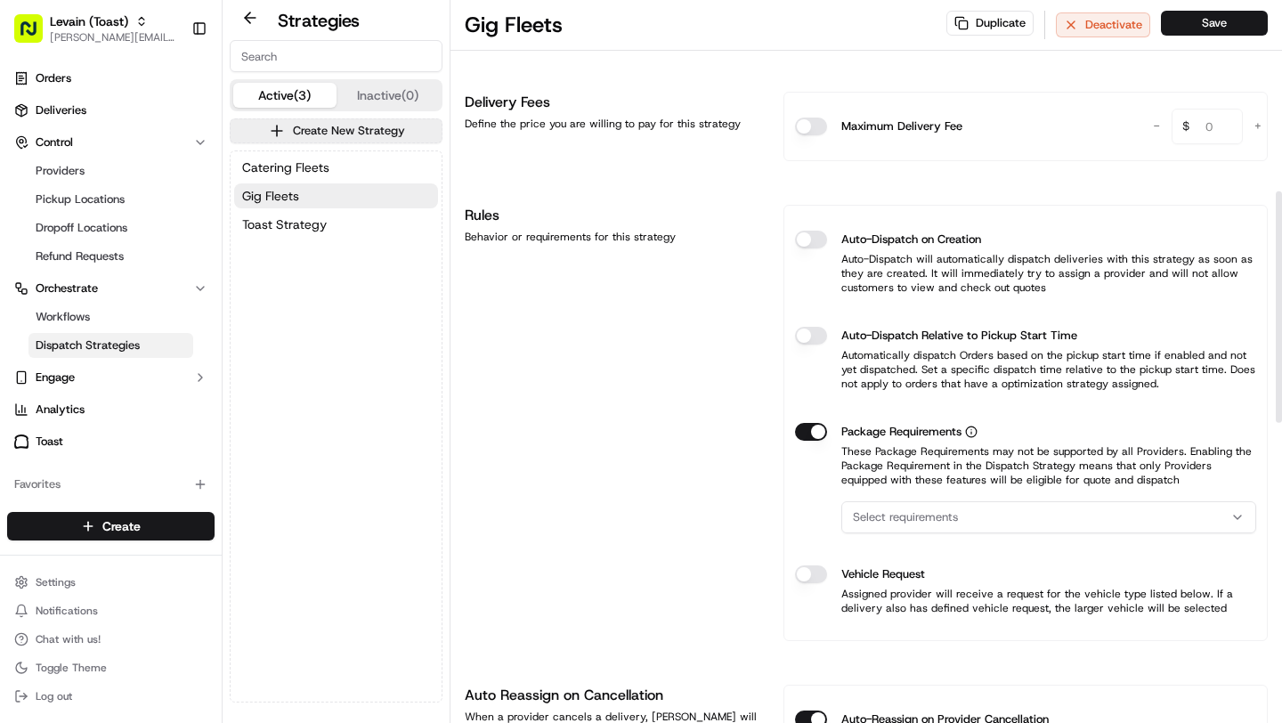
click at [937, 522] on span "Select requirements" at bounding box center [905, 517] width 105 height 16
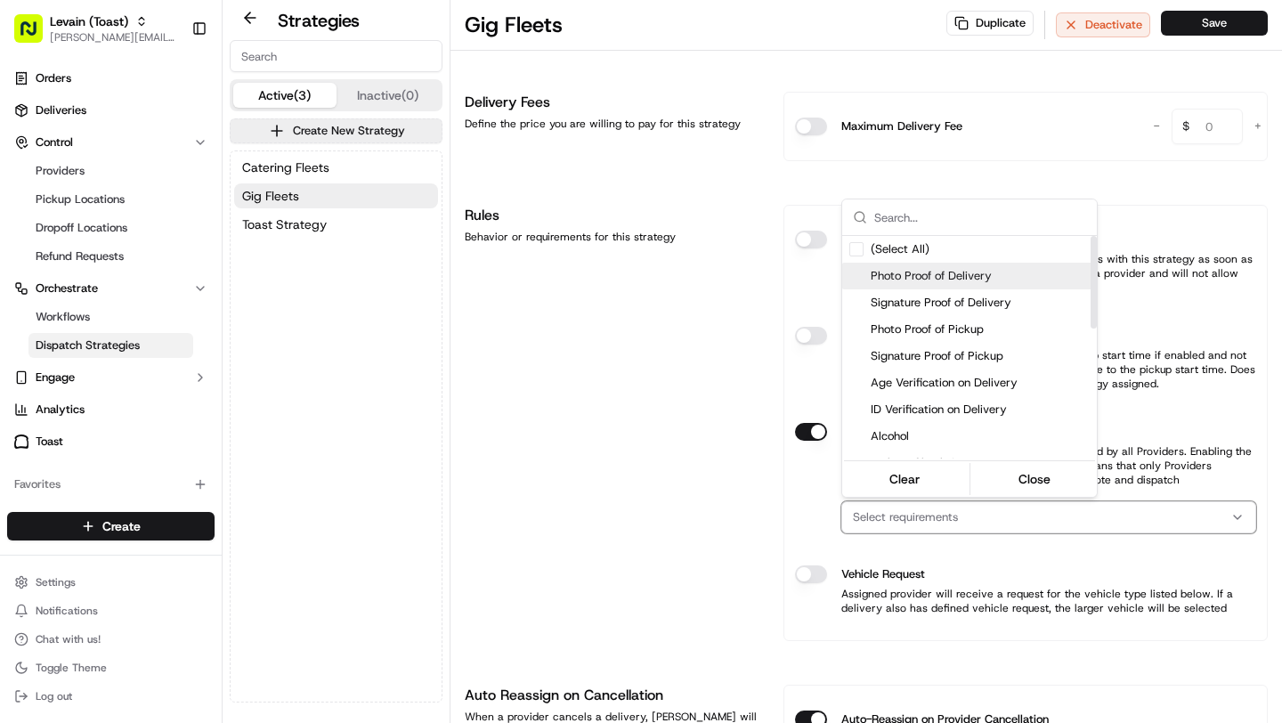
click at [947, 273] on span "Photo Proof of Delivery" at bounding box center [979, 276] width 219 height 16
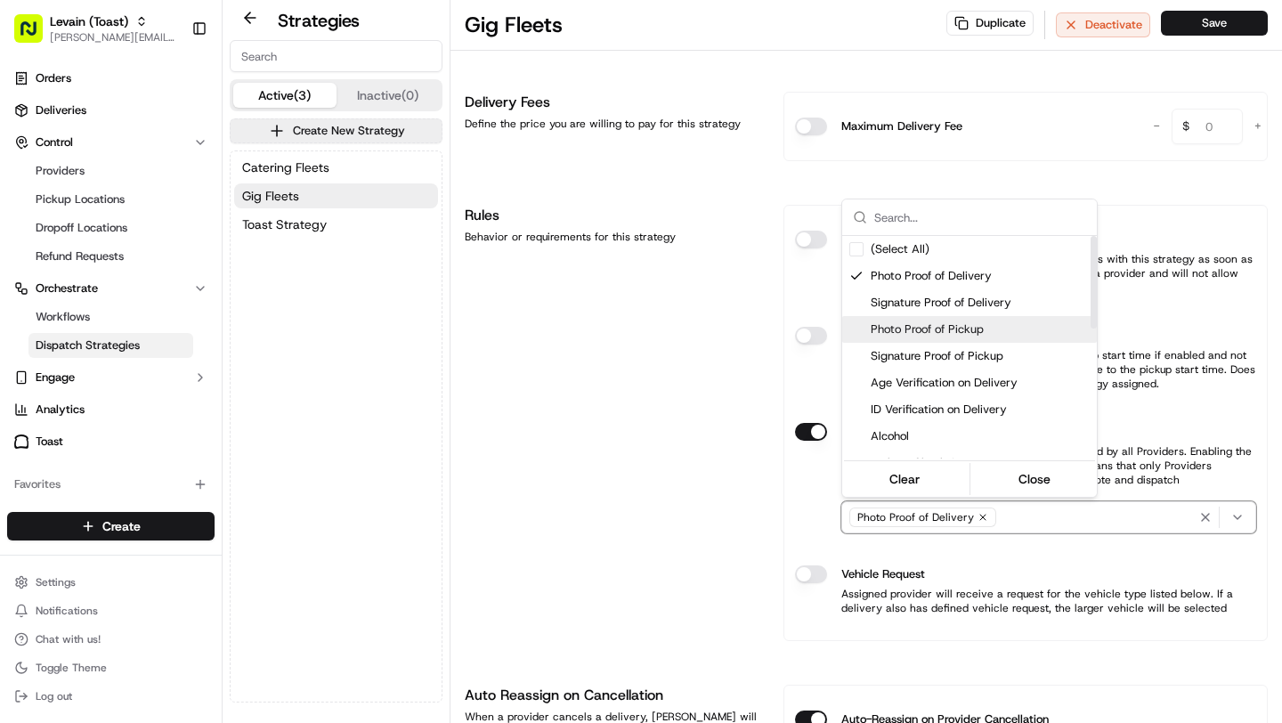
click at [672, 425] on html "Levain (Toast) brittany@usenash.com Toggle Sidebar Orders Deliveries Control Pr…" at bounding box center [641, 361] width 1282 height 723
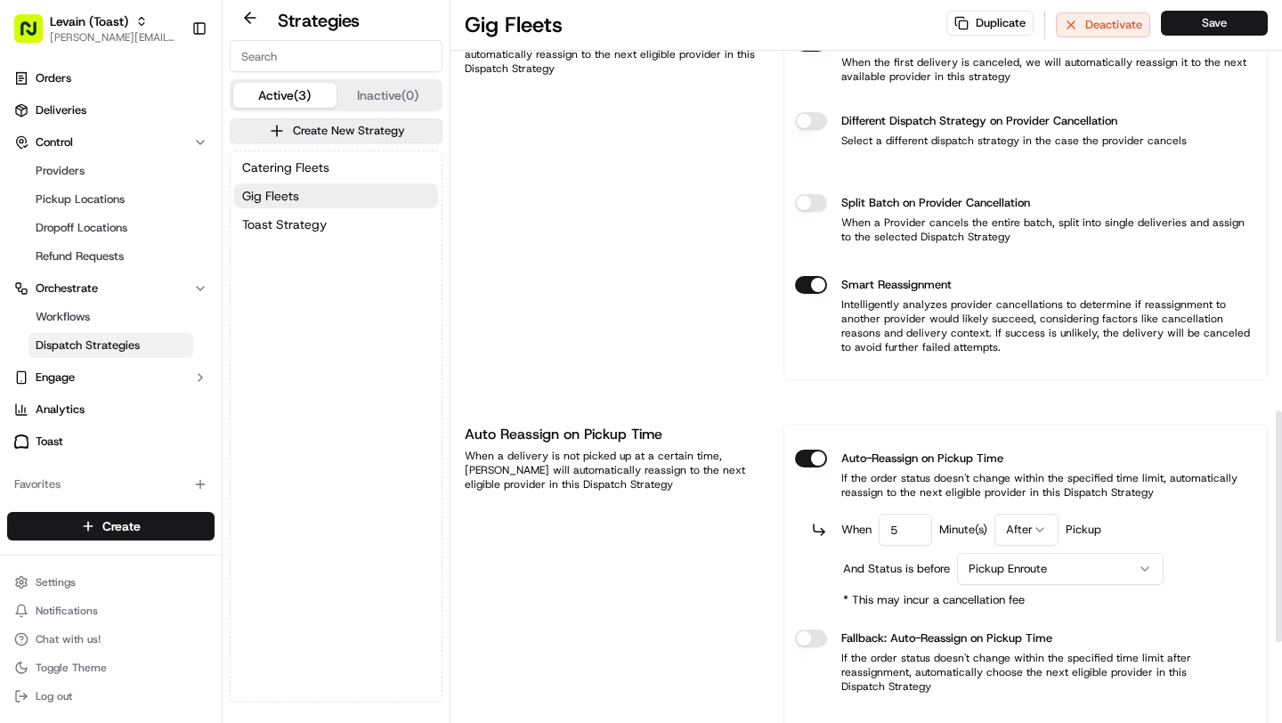
scroll to position [1284, 0]
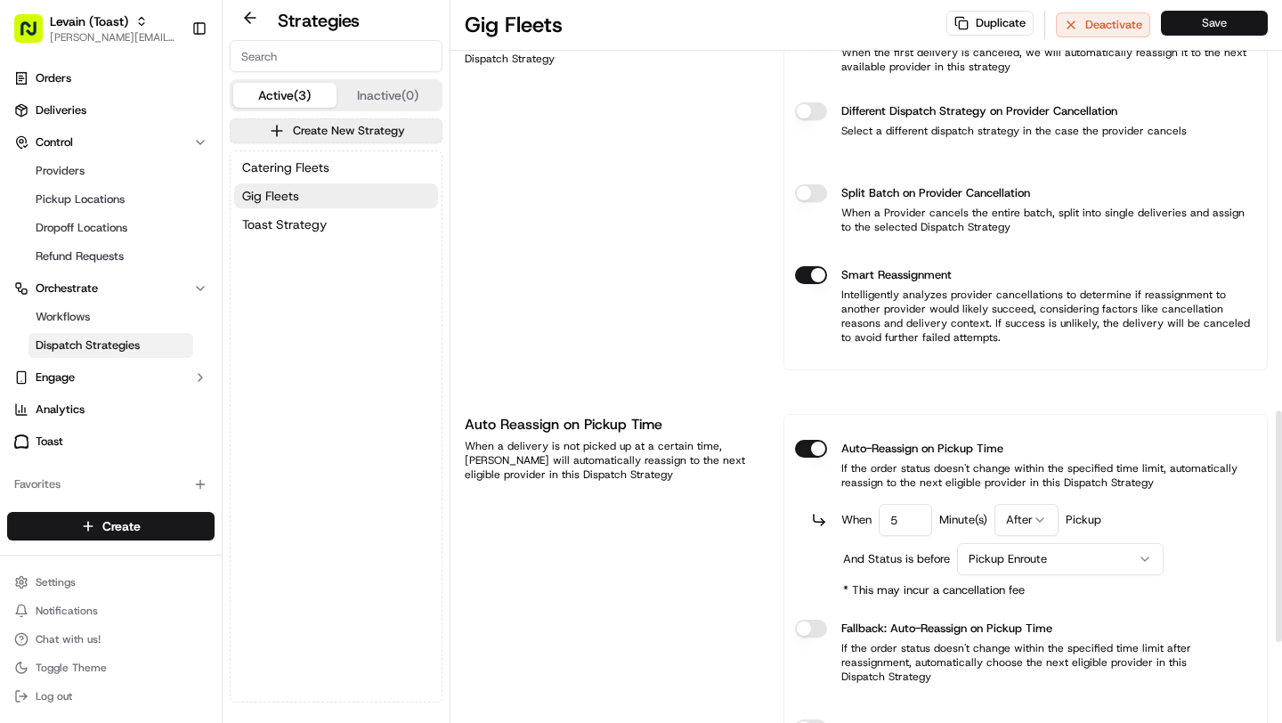
click at [1221, 20] on button "Save" at bounding box center [1214, 23] width 107 height 25
click at [339, 227] on button "Toast Strategy" at bounding box center [336, 224] width 204 height 25
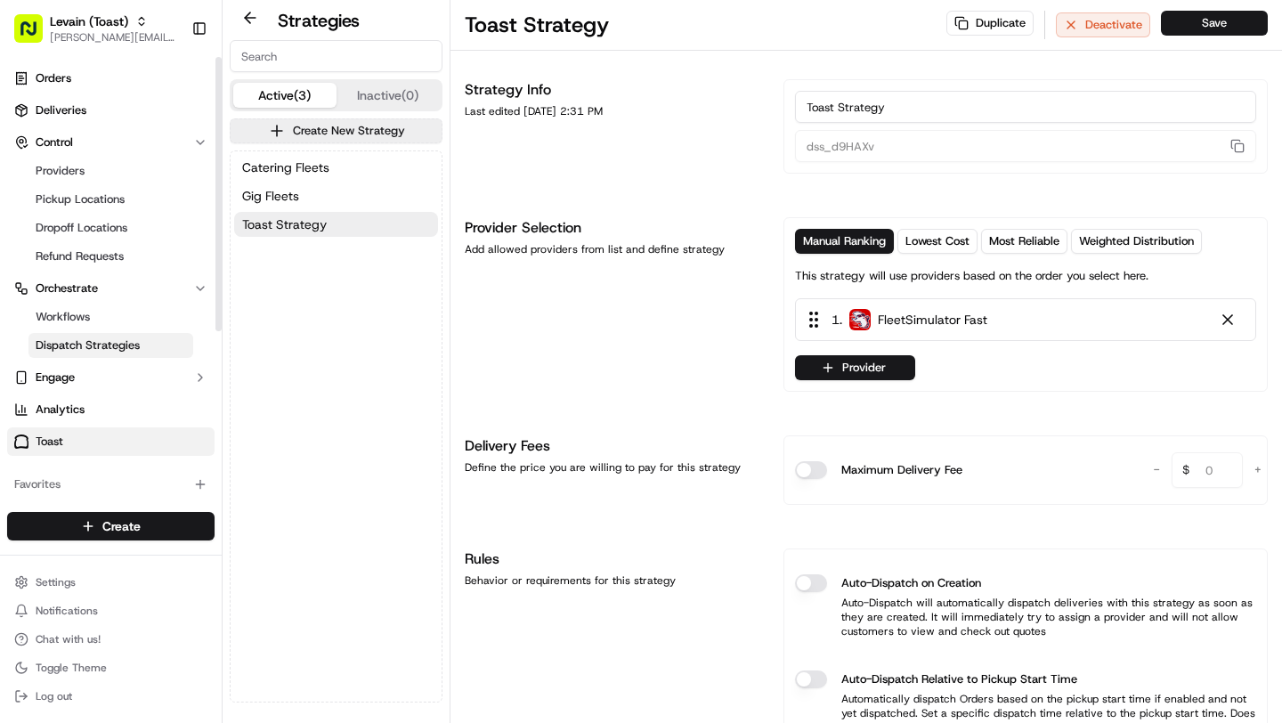
click at [110, 443] on link "Toast" at bounding box center [110, 441] width 207 height 28
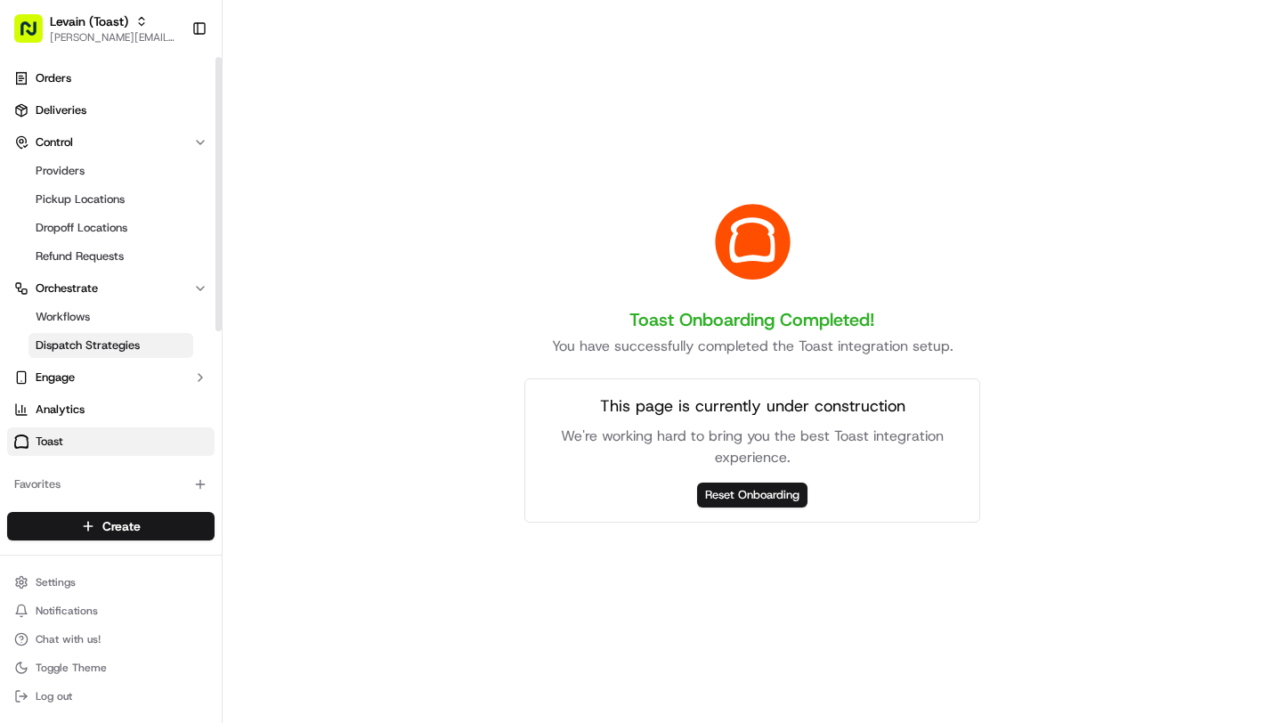
click at [93, 344] on span "Dispatch Strategies" at bounding box center [88, 345] width 104 height 16
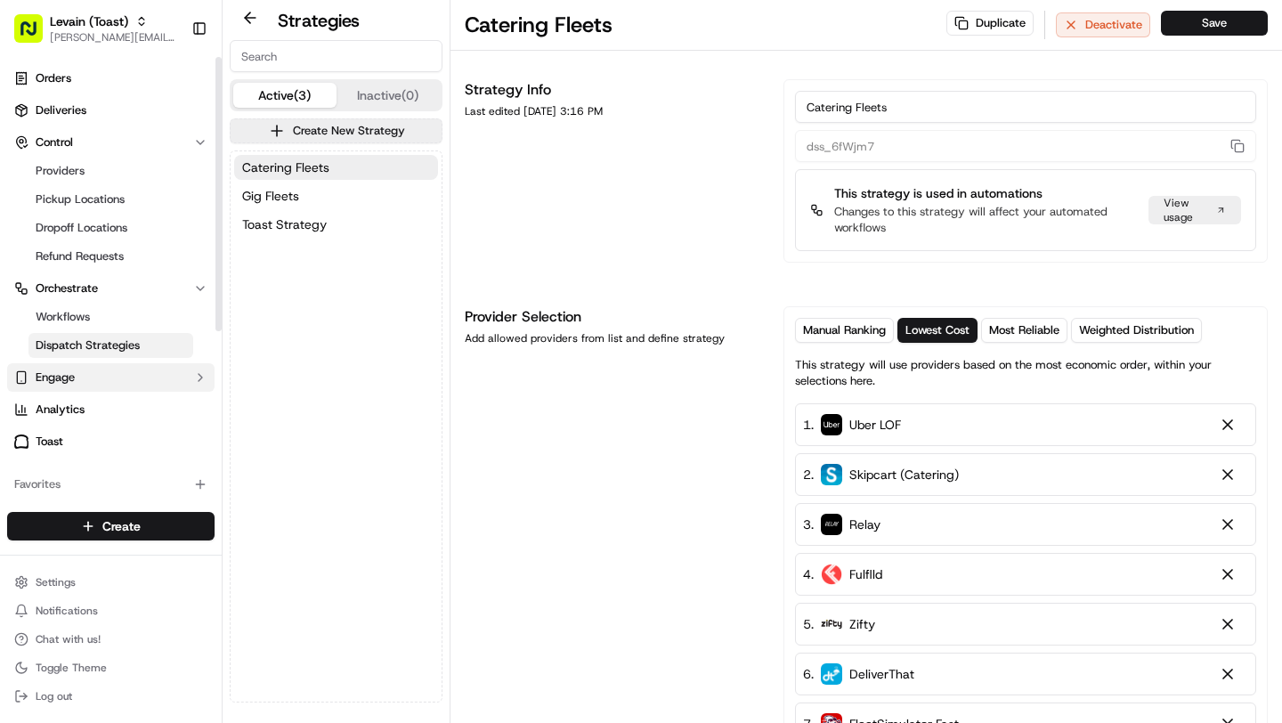
click at [84, 386] on button "Engage" at bounding box center [110, 377] width 207 height 28
click at [87, 426] on span "Notification Triggers" at bounding box center [89, 434] width 107 height 16
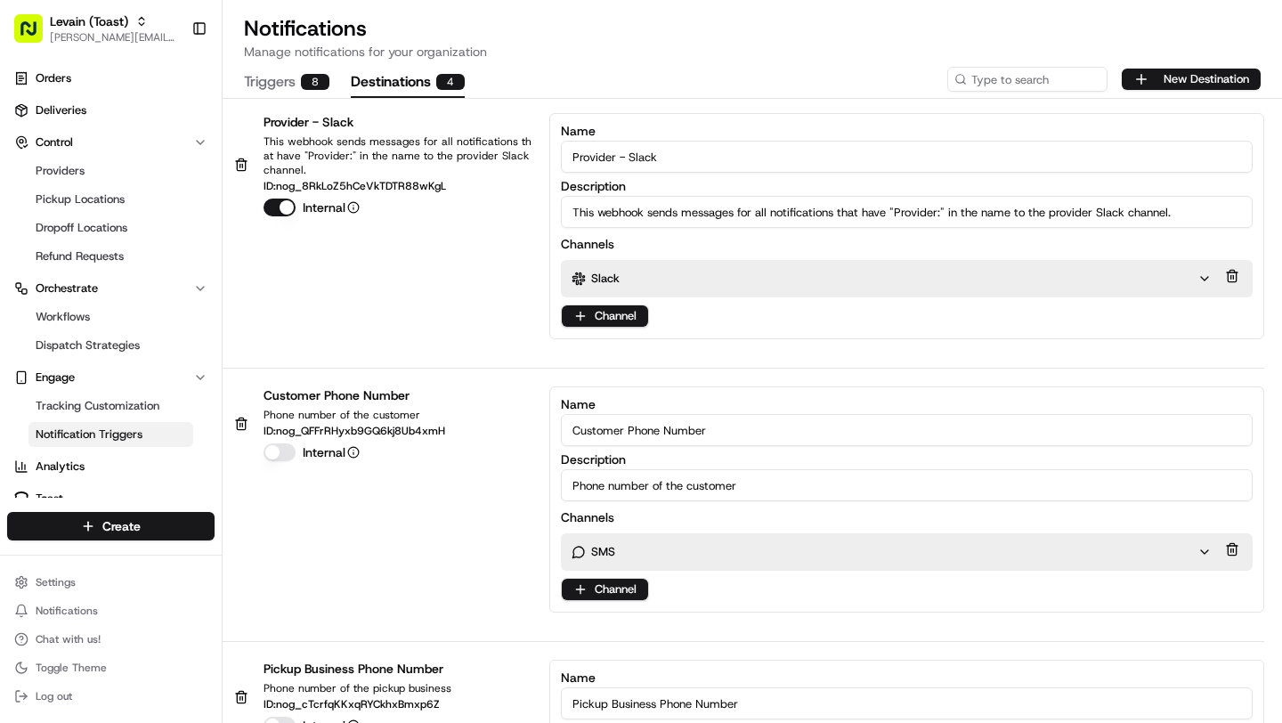
click at [434, 80] on button "Destinations 4" at bounding box center [408, 83] width 114 height 30
click at [684, 279] on div "Slack" at bounding box center [884, 279] width 626 height 16
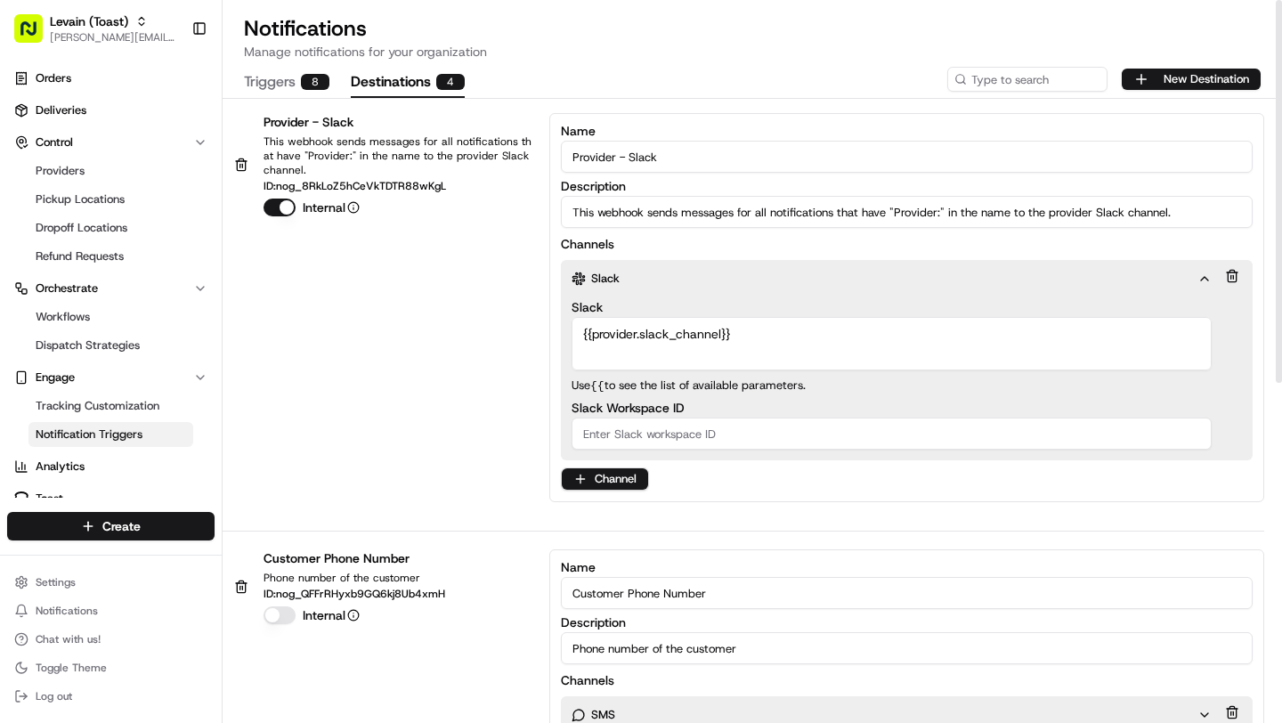
click at [430, 316] on div "Provider - Slack This webhook sends messages for all notifications that have "P…" at bounding box center [743, 307] width 1041 height 389
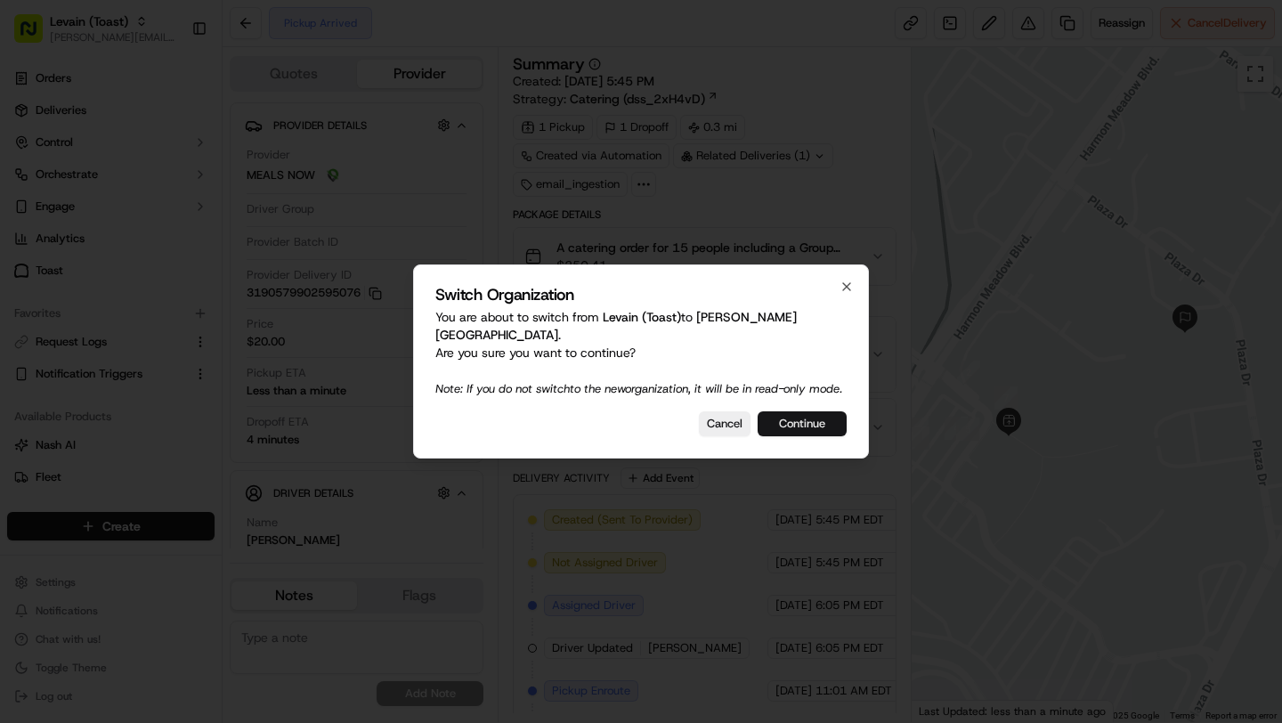
click at [797, 424] on button "Continue" at bounding box center [801, 423] width 89 height 25
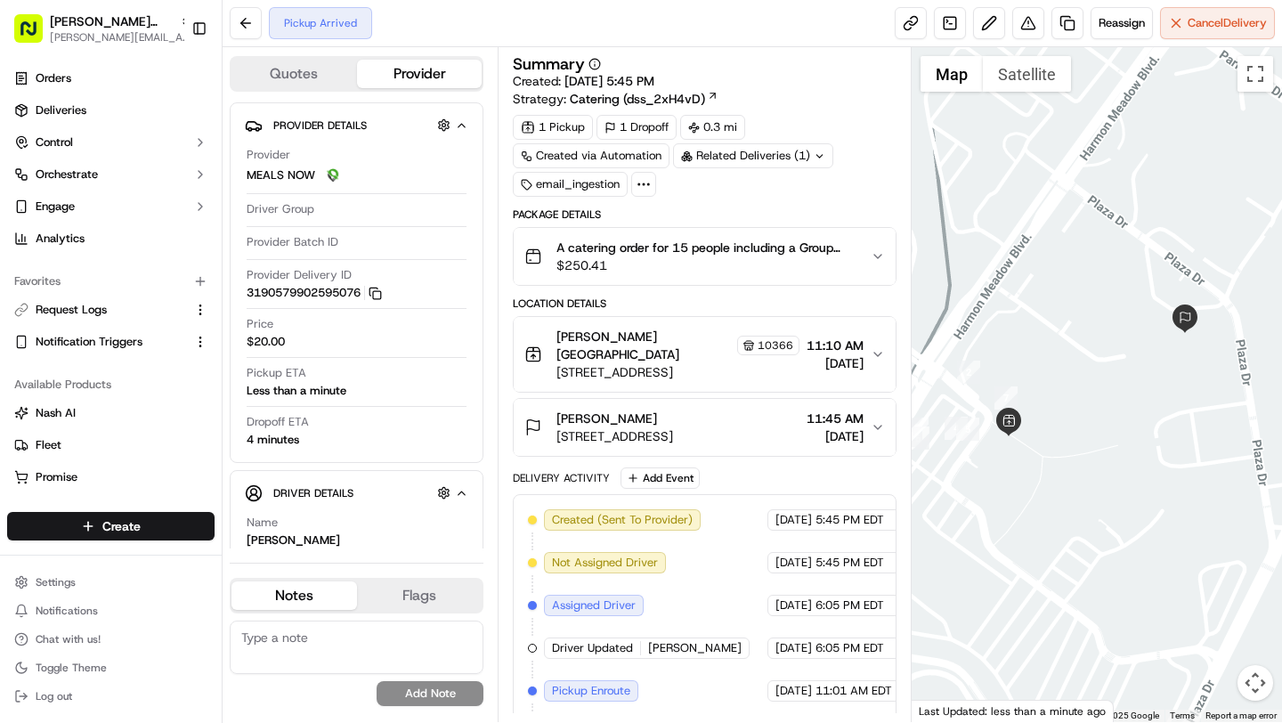
scroll to position [30, 0]
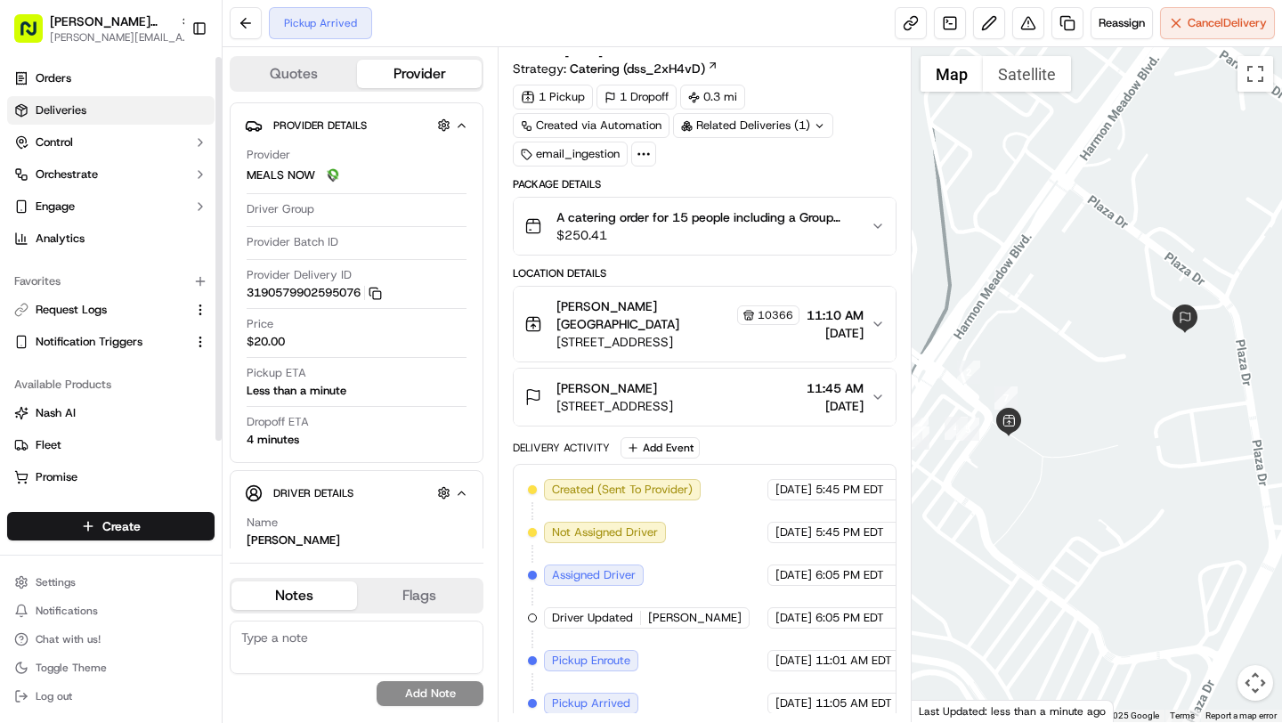
click at [107, 107] on link "Deliveries" at bounding box center [110, 110] width 207 height 28
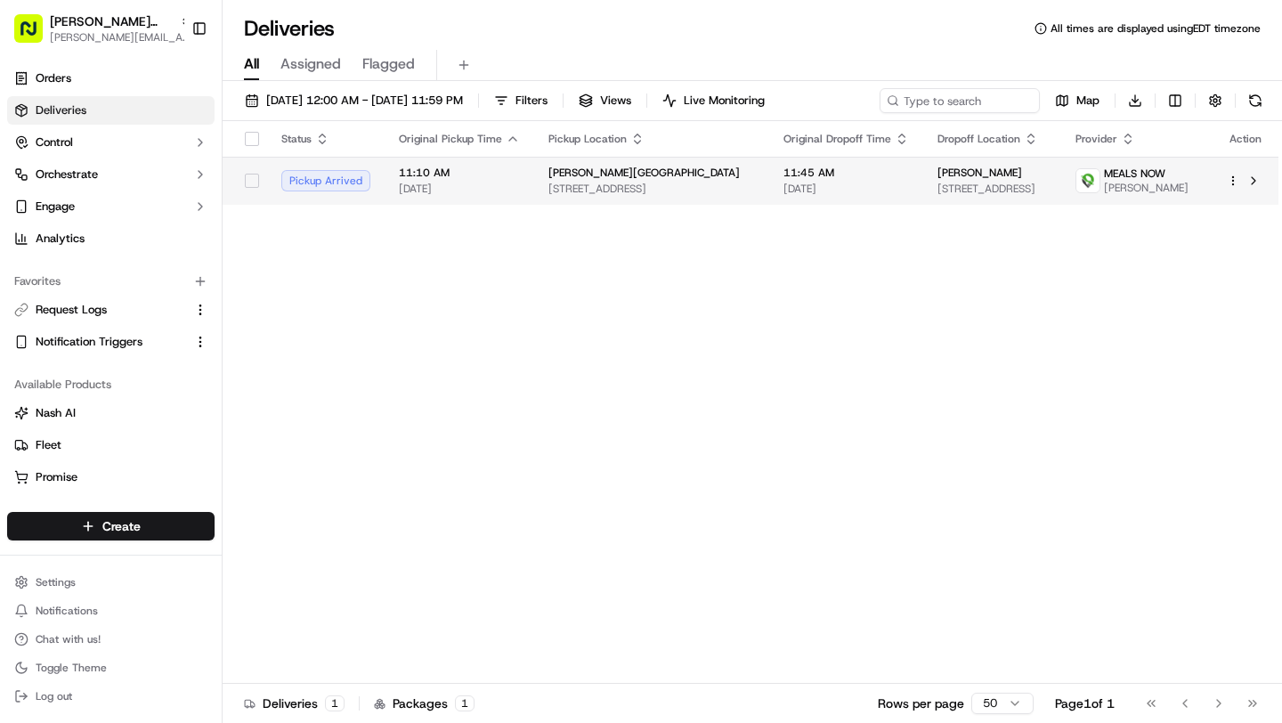
click at [548, 190] on span "700 Plaza Dr #400, Secaucus, NJ 07094, USA" at bounding box center [651, 189] width 206 height 14
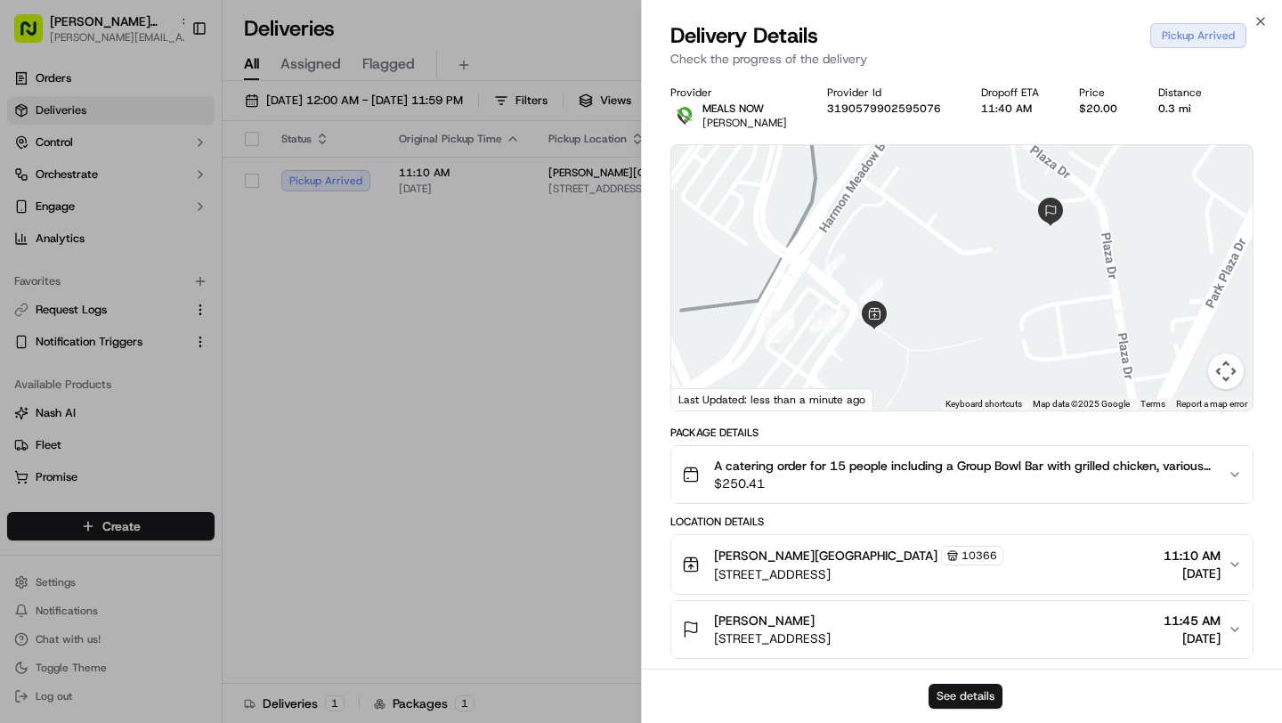
click at [956, 700] on button "See details" at bounding box center [965, 696] width 74 height 25
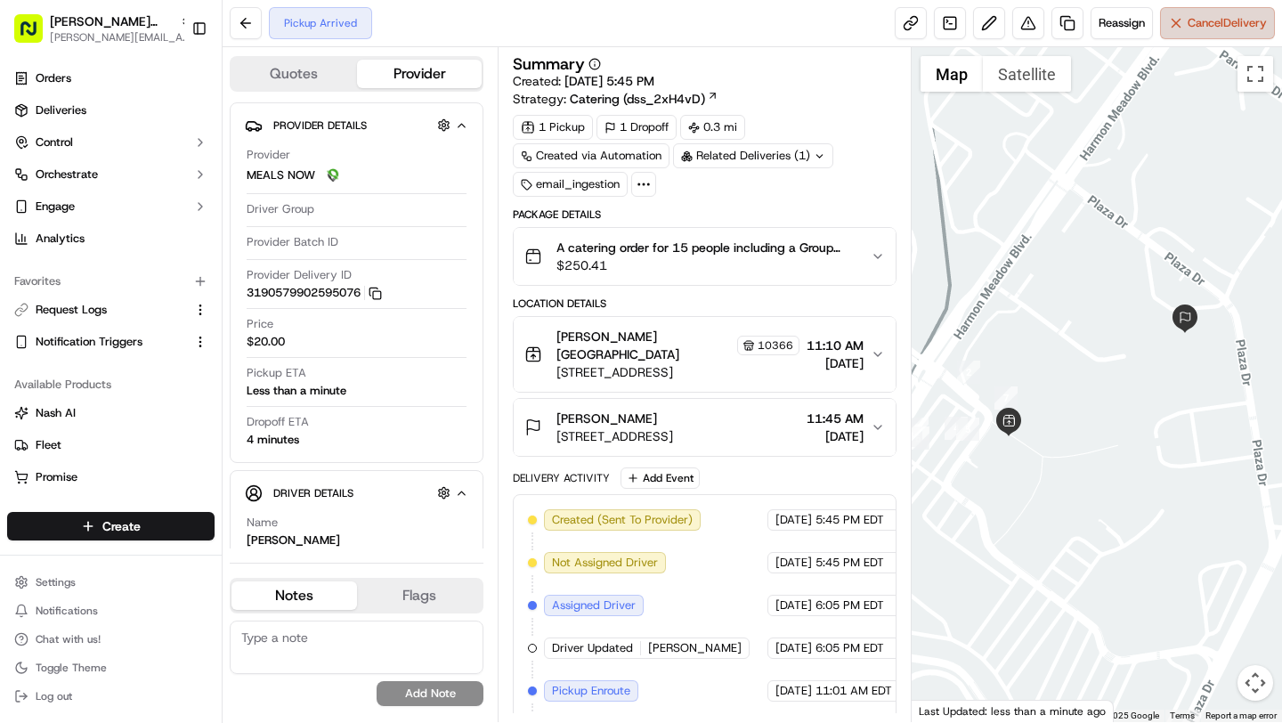
click at [1198, 32] on button "Cancel Delivery" at bounding box center [1217, 23] width 115 height 32
